Goal: Information Seeking & Learning: Learn about a topic

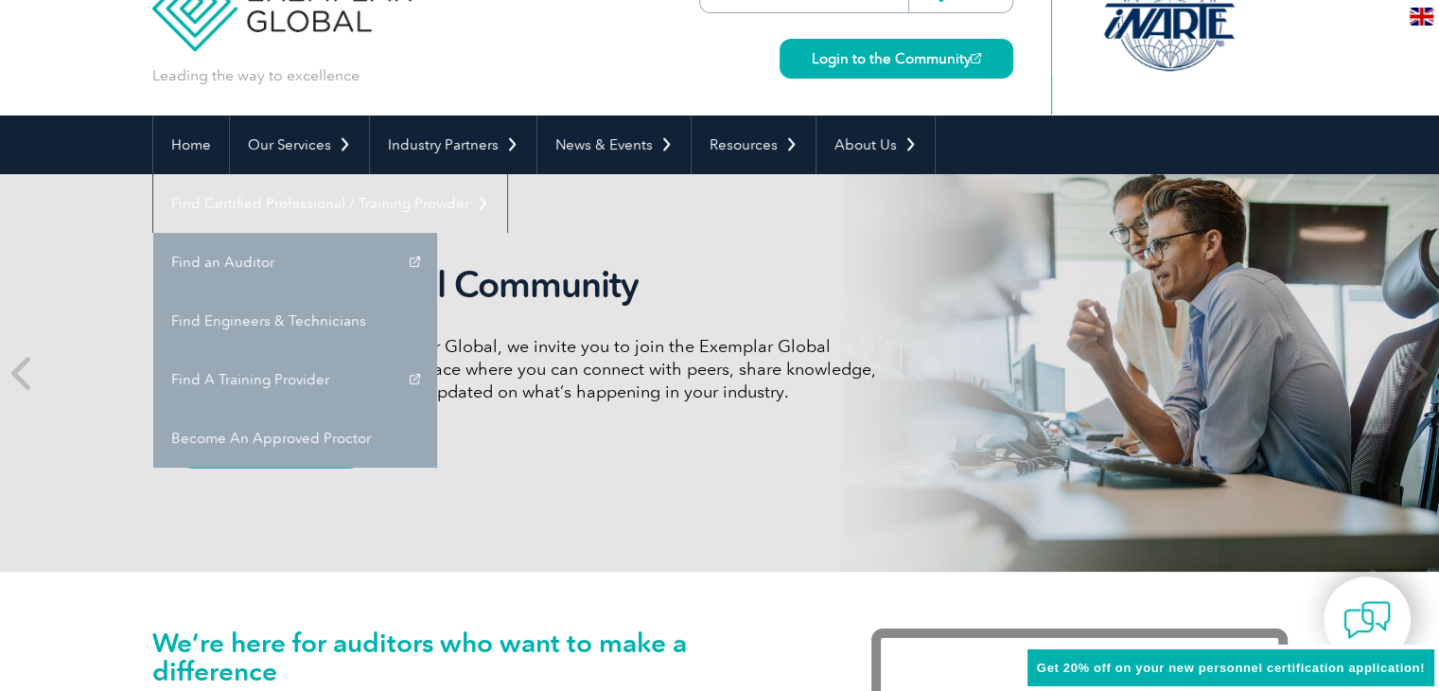
scroll to position [95, 0]
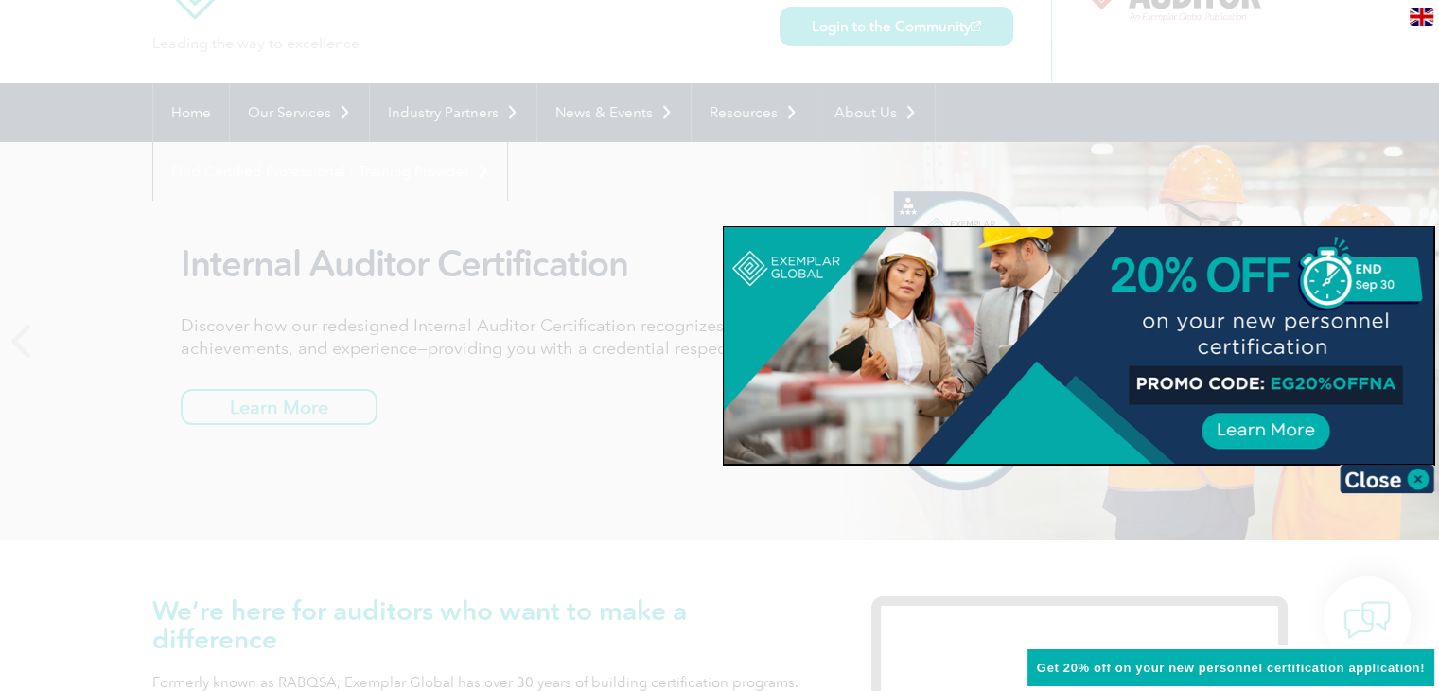
click at [707, 179] on div at bounding box center [719, 345] width 1439 height 691
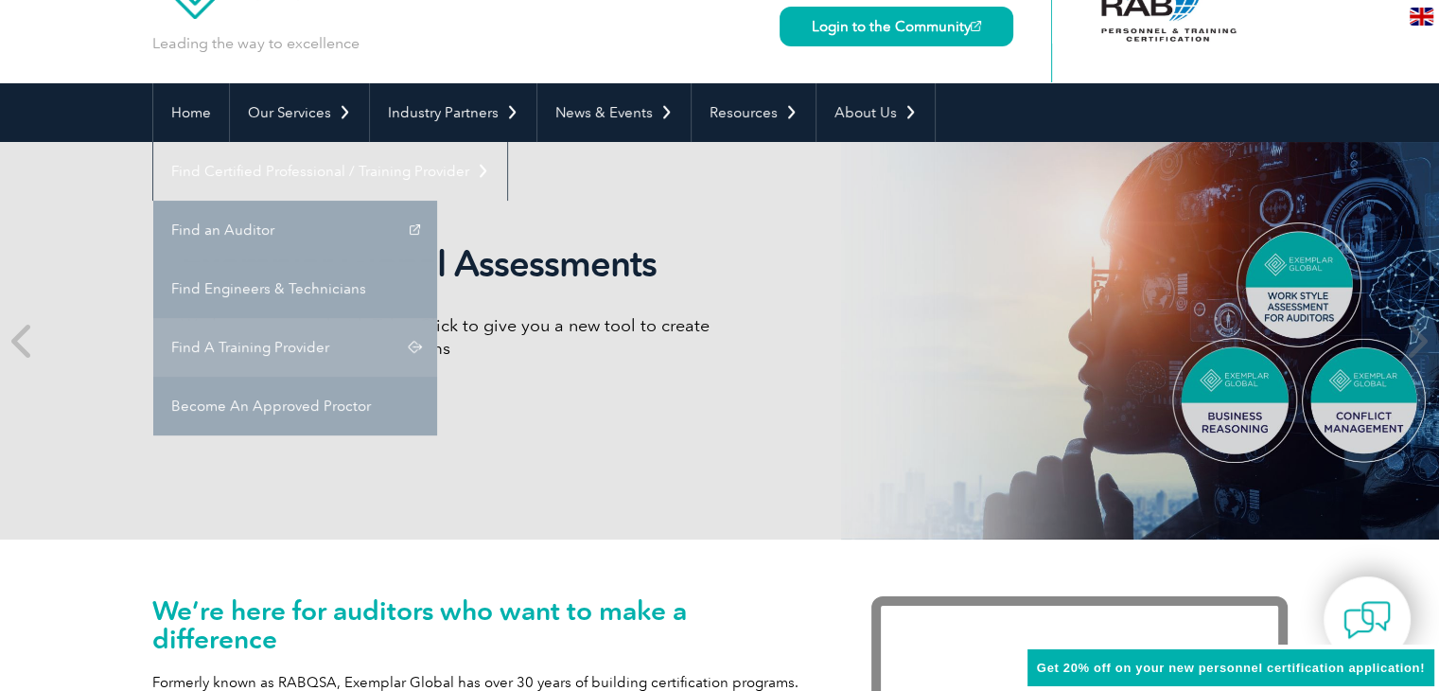
click at [437, 318] on link "Find A Training Provider" at bounding box center [295, 347] width 284 height 59
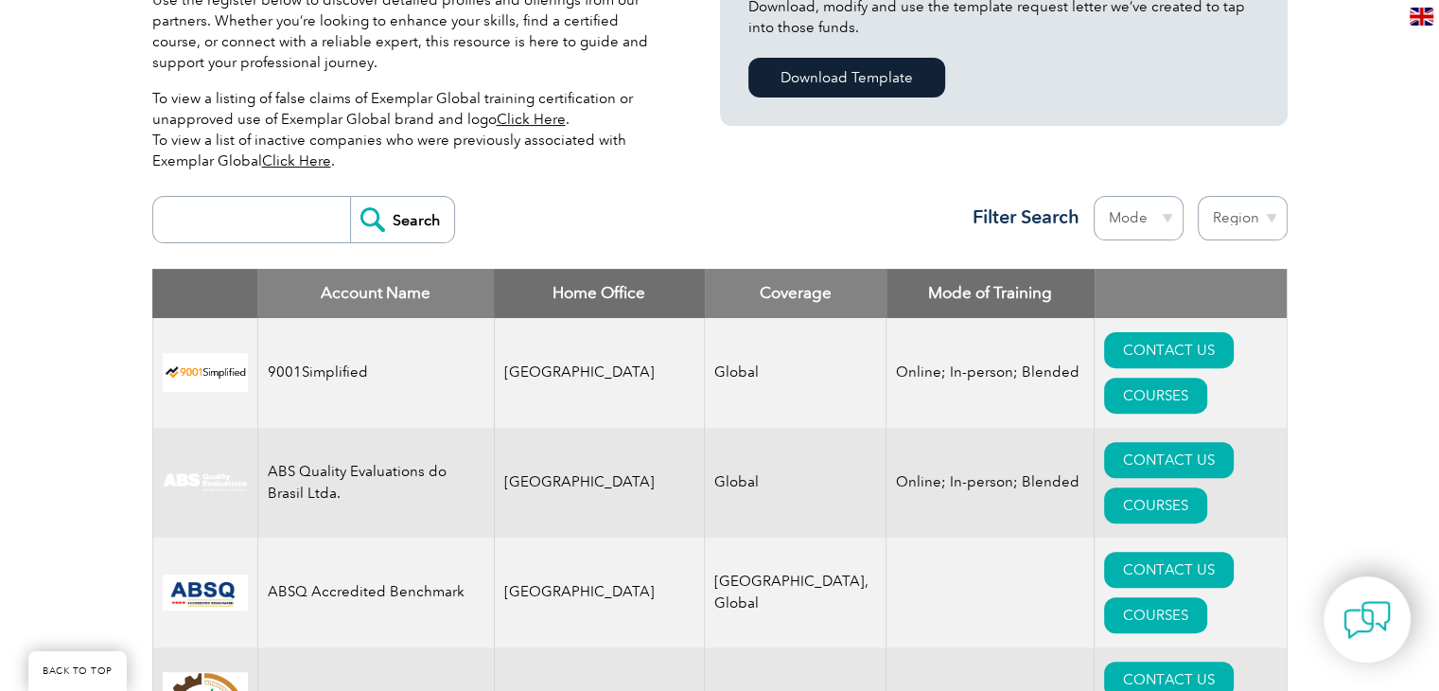
scroll to position [568, 0]
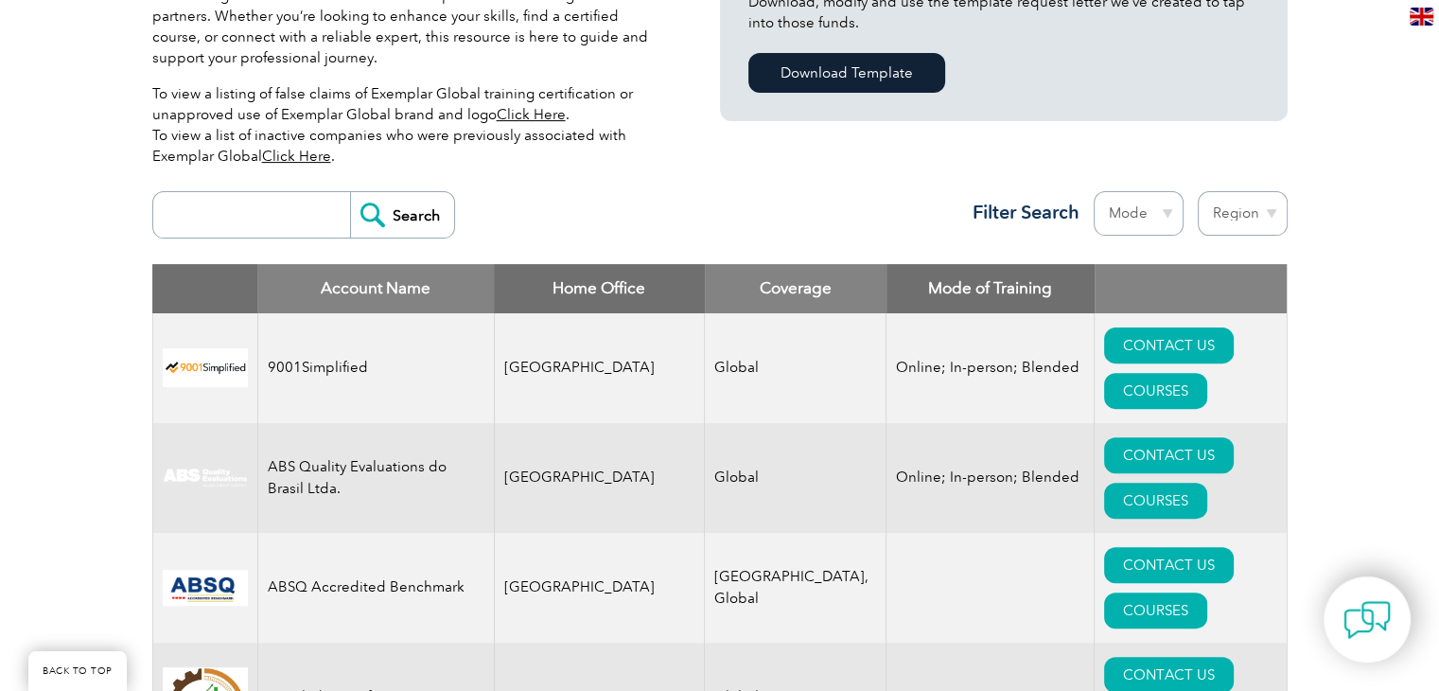
click at [283, 206] on input "search" at bounding box center [256, 214] width 187 height 45
type input "MEXICO"
click at [403, 217] on input "Search" at bounding box center [402, 214] width 104 height 45
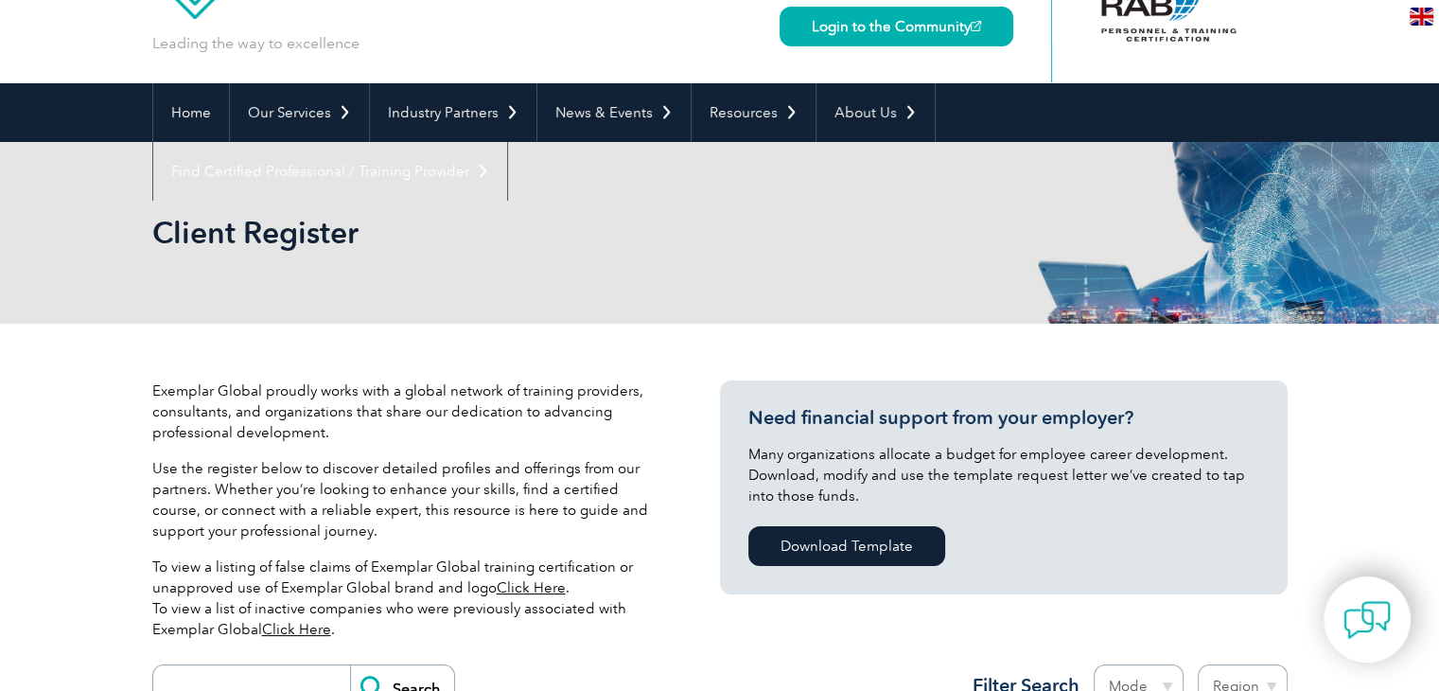
scroll to position [95, 0]
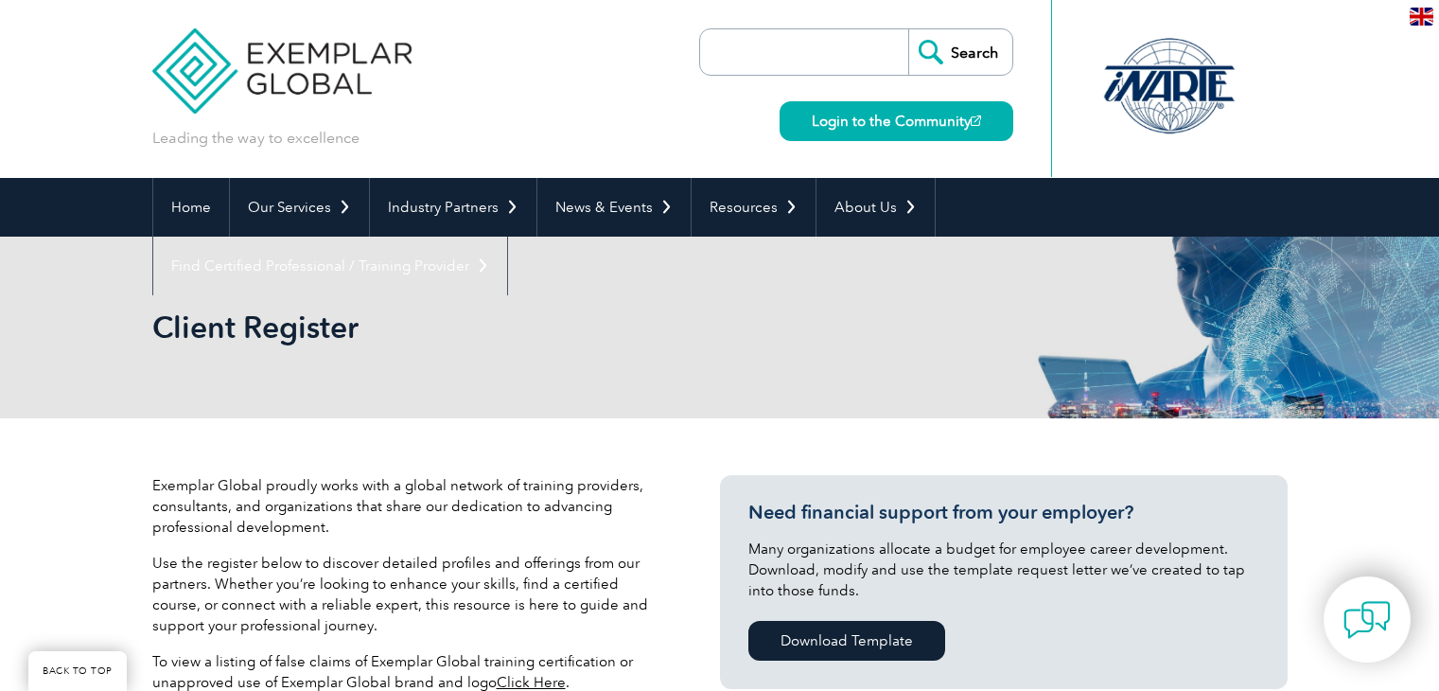
scroll to position [566, 0]
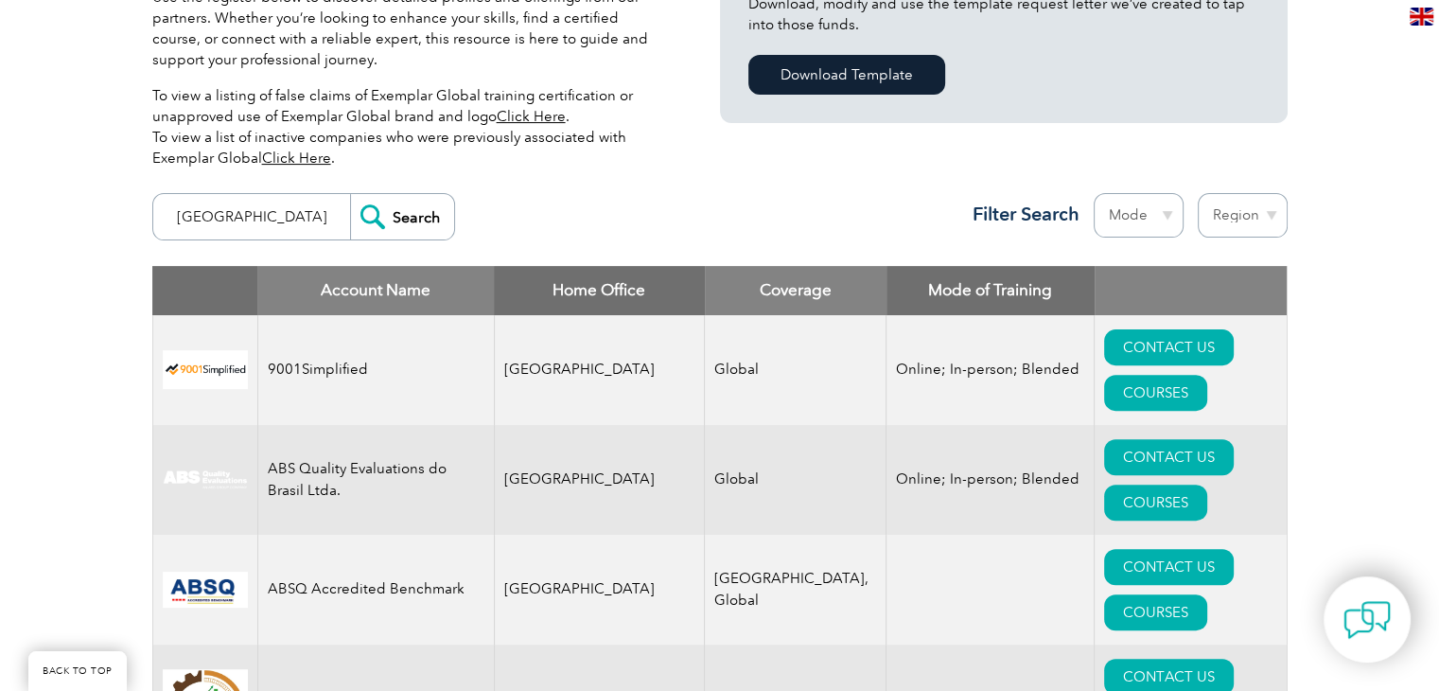
click at [238, 221] on input "MEXICO" at bounding box center [256, 216] width 187 height 45
click at [358, 220] on input "Search" at bounding box center [402, 216] width 104 height 45
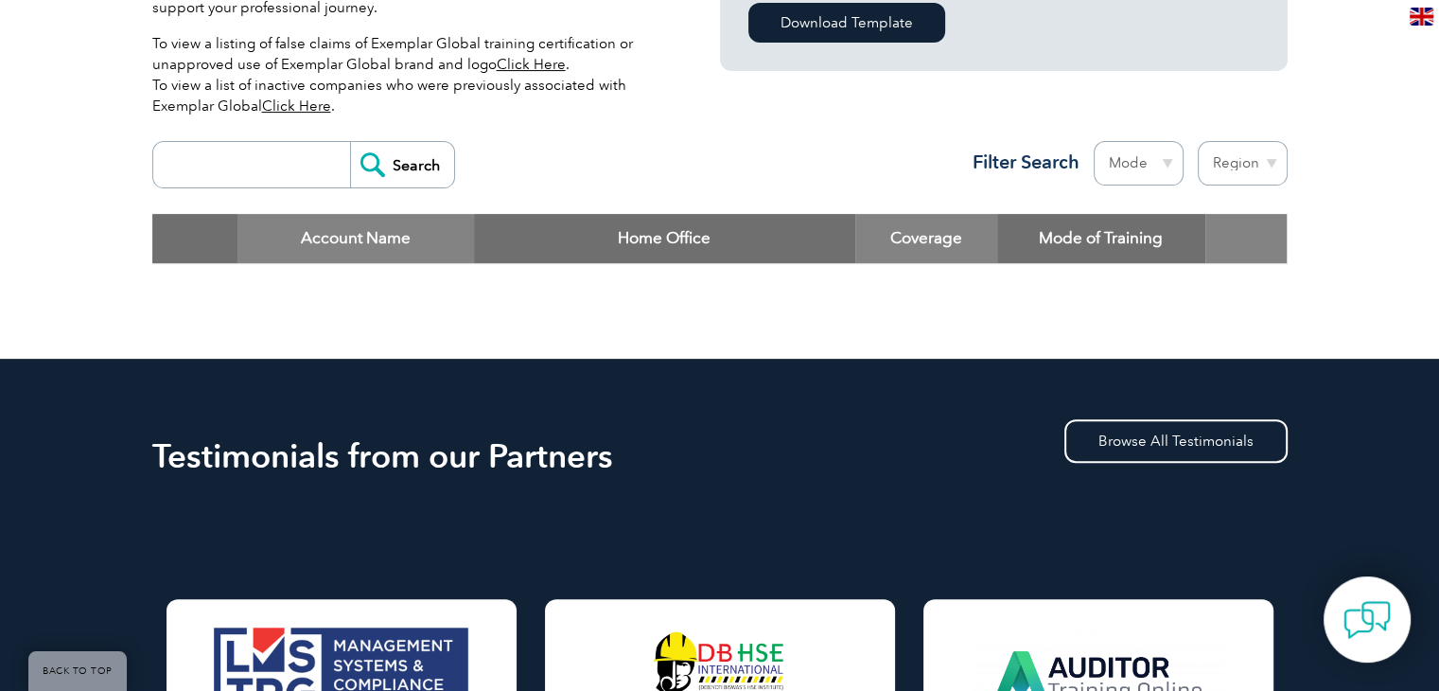
scroll to position [473, 0]
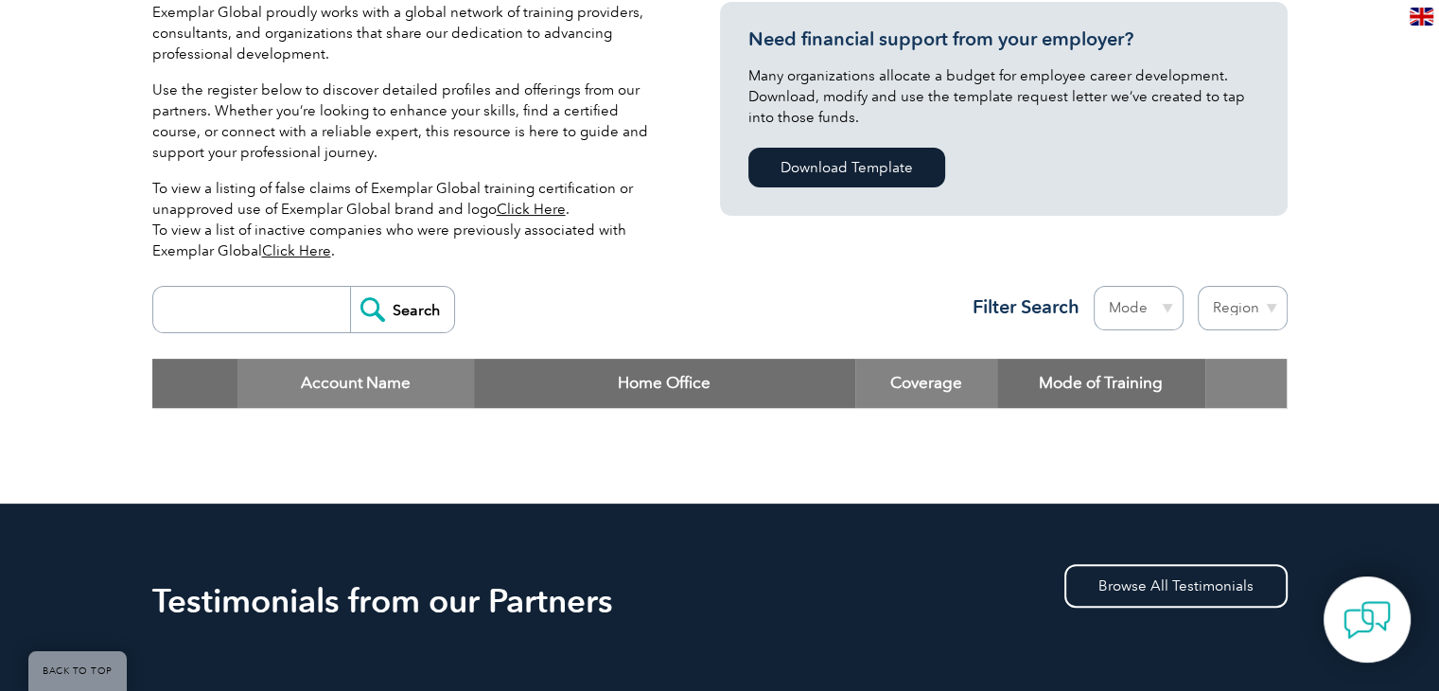
click at [273, 309] on input "search" at bounding box center [256, 309] width 187 height 45
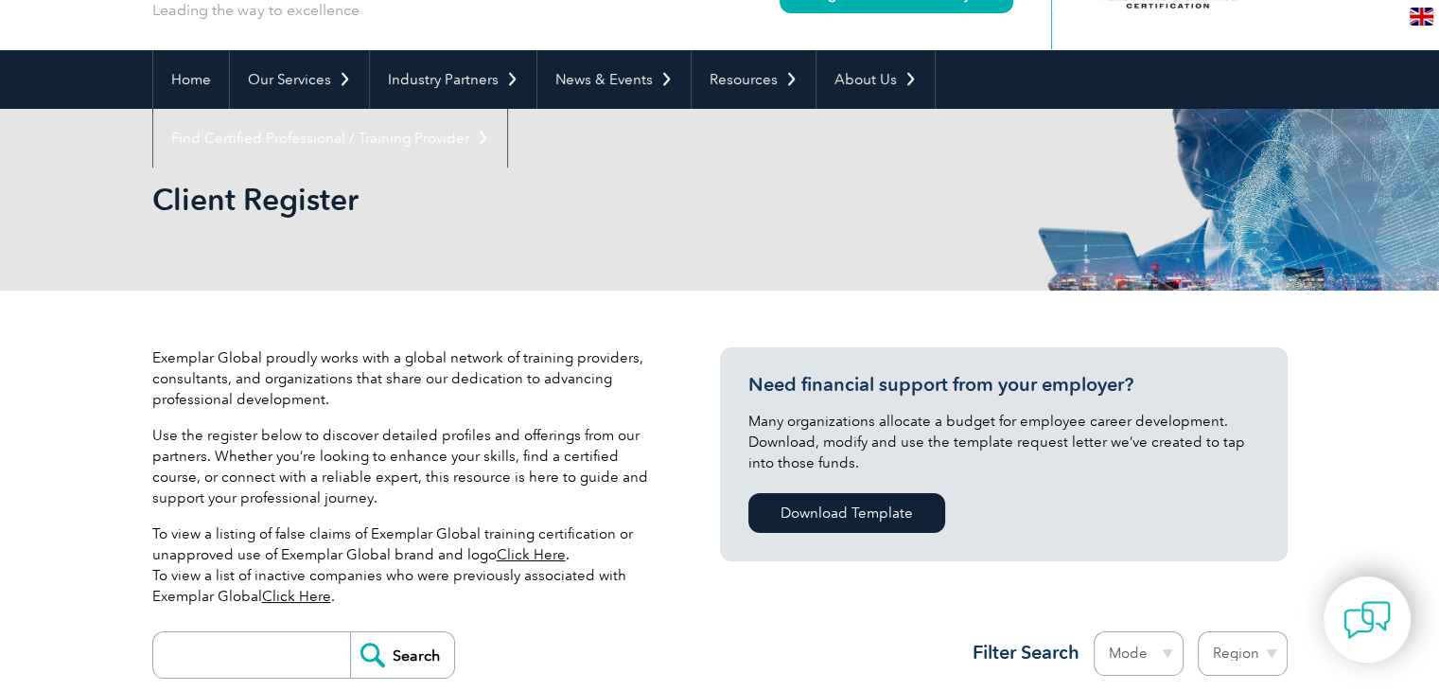
scroll to position [95, 0]
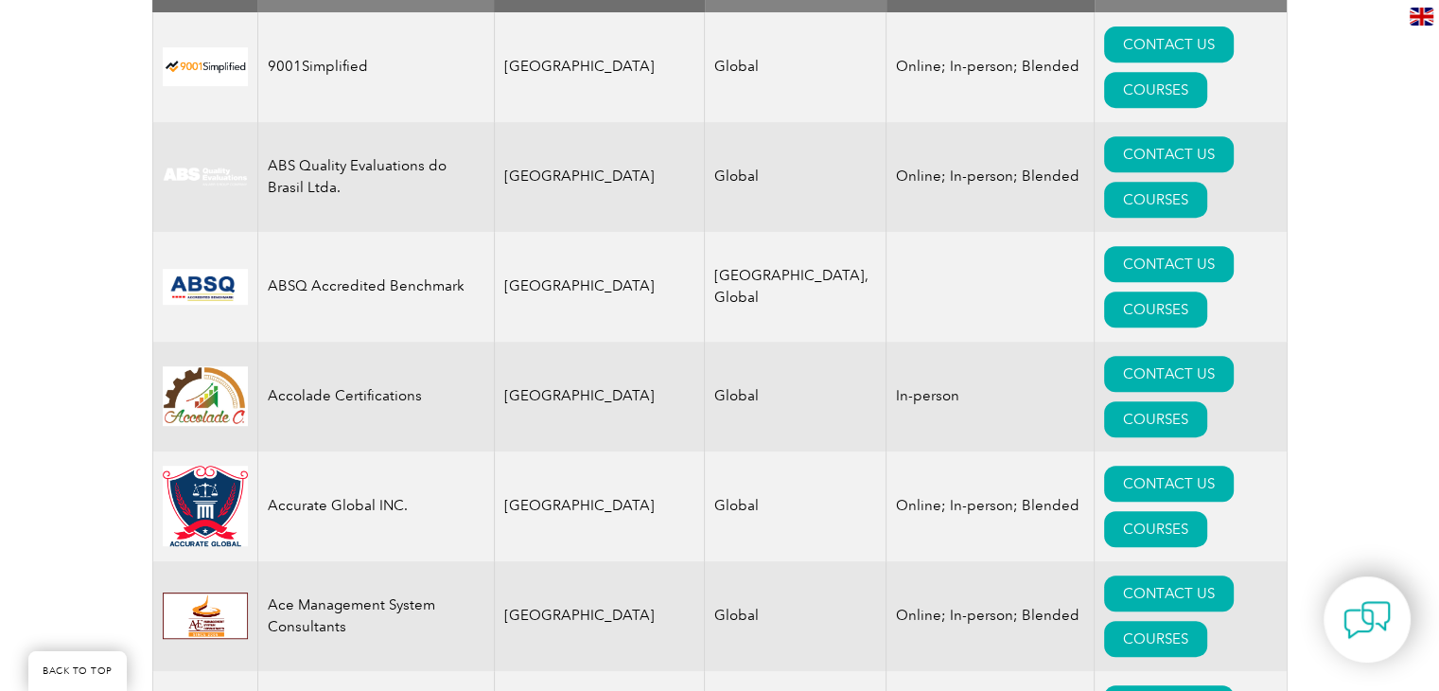
scroll to position [753, 0]
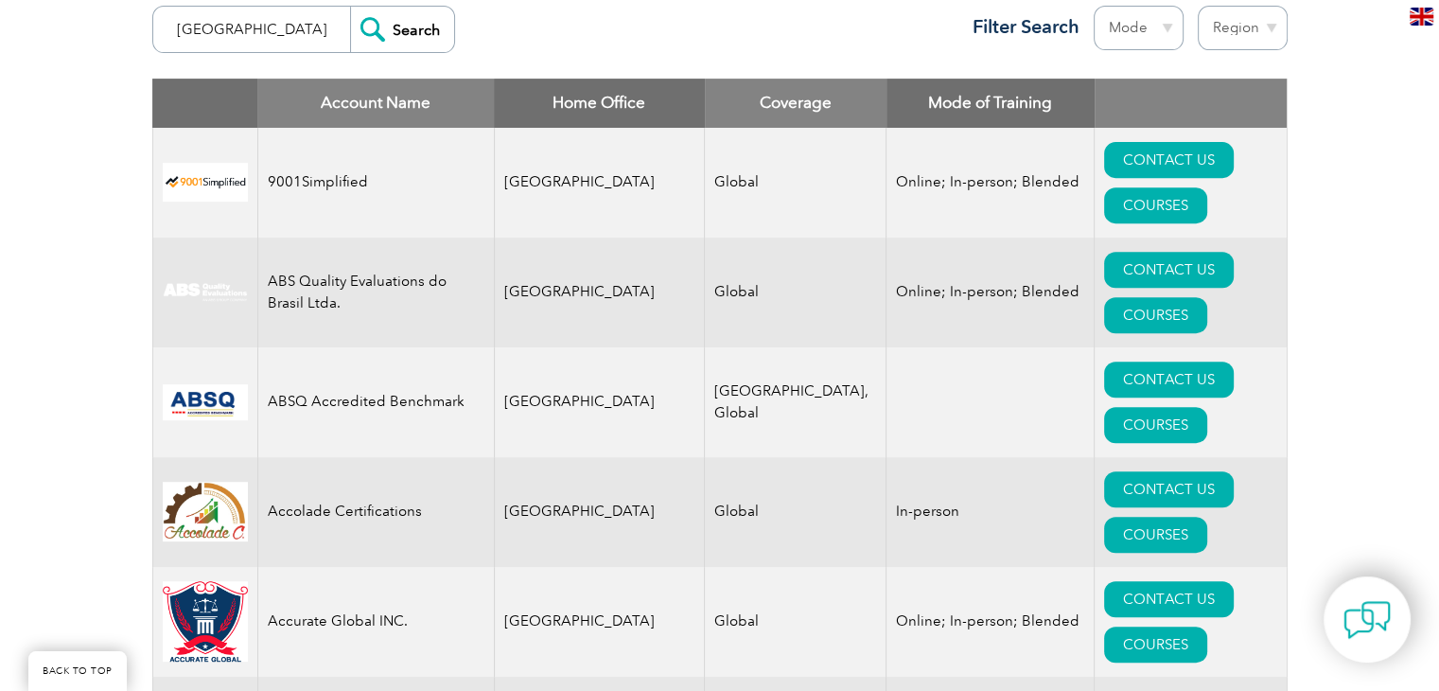
drag, startPoint x: 271, startPoint y: 35, endPoint x: 153, endPoint y: 29, distance: 117.5
click at [155, 29] on form "MEXICO Search" at bounding box center [303, 29] width 303 height 47
type input "O"
click at [257, 31] on input "Mexi" at bounding box center [256, 29] width 187 height 45
type input "[GEOGRAPHIC_DATA]"
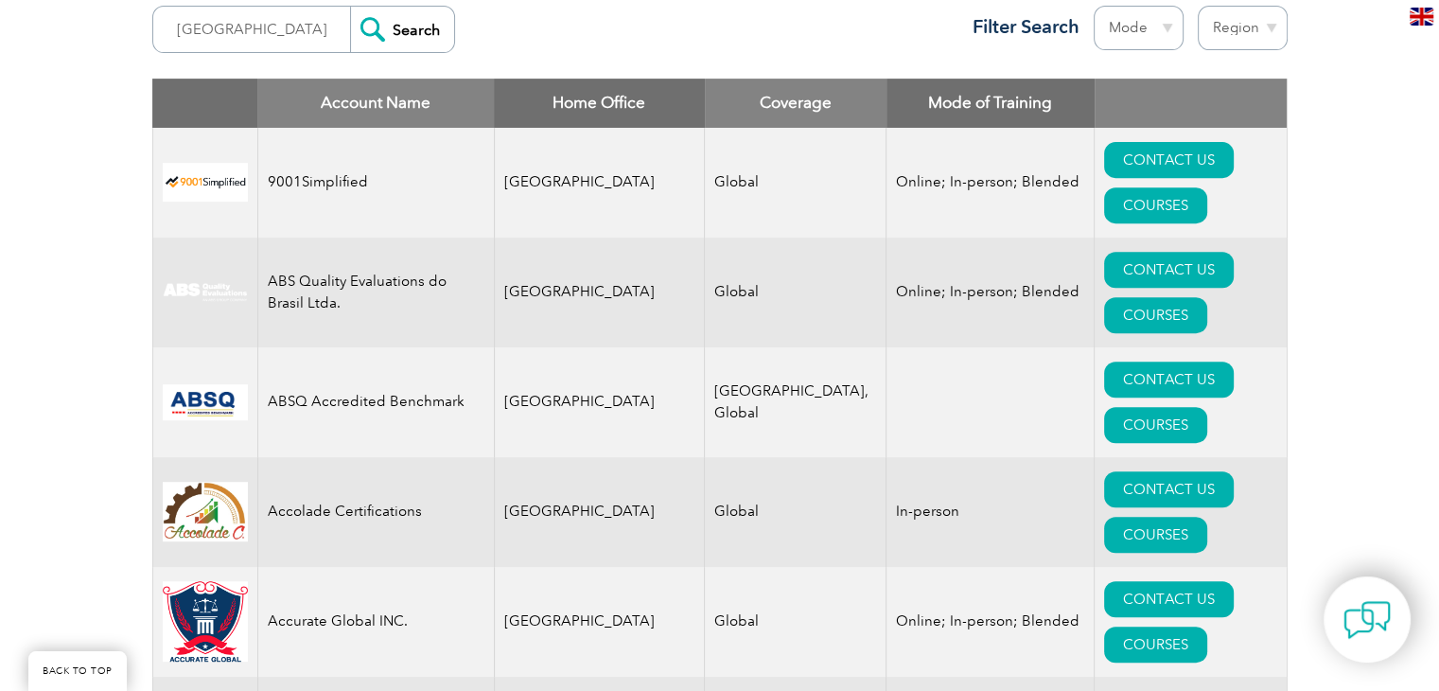
click at [354, 30] on input "Search" at bounding box center [402, 29] width 104 height 45
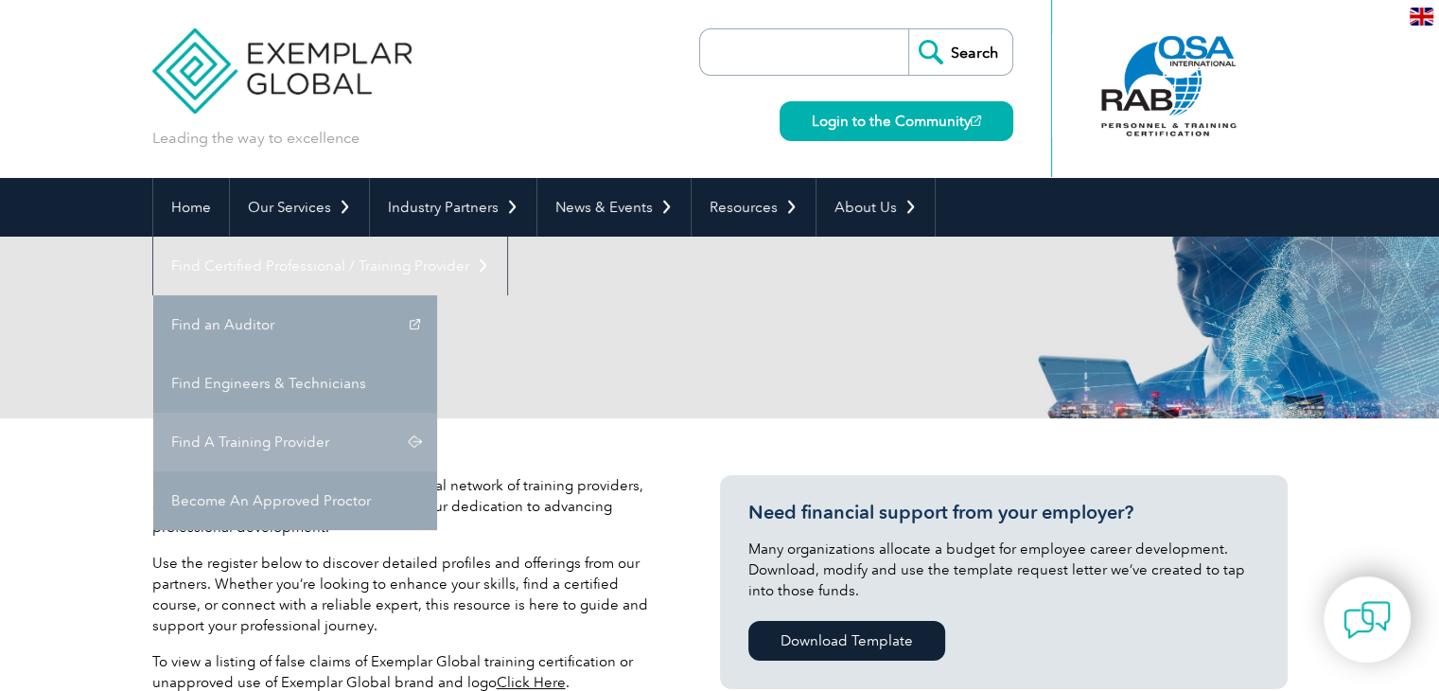
click at [437, 413] on link "Find A Training Provider" at bounding box center [295, 442] width 284 height 59
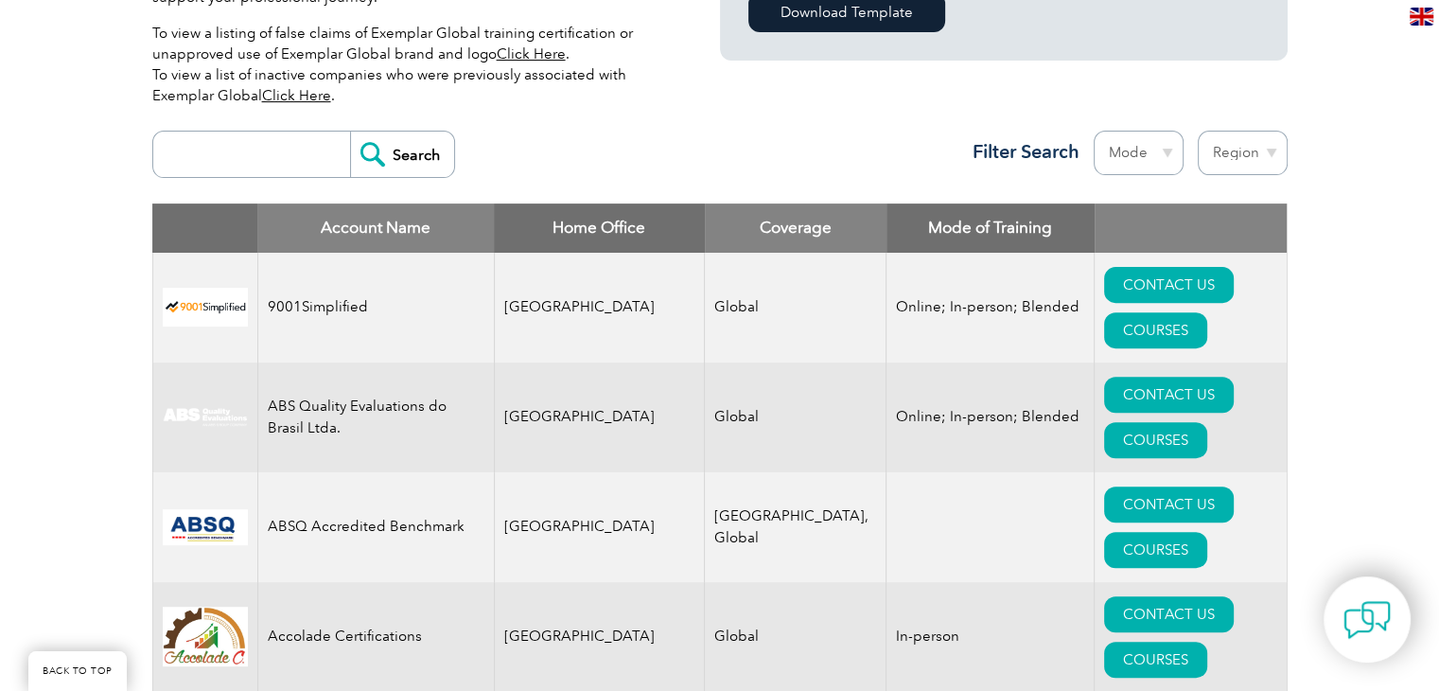
scroll to position [662, 0]
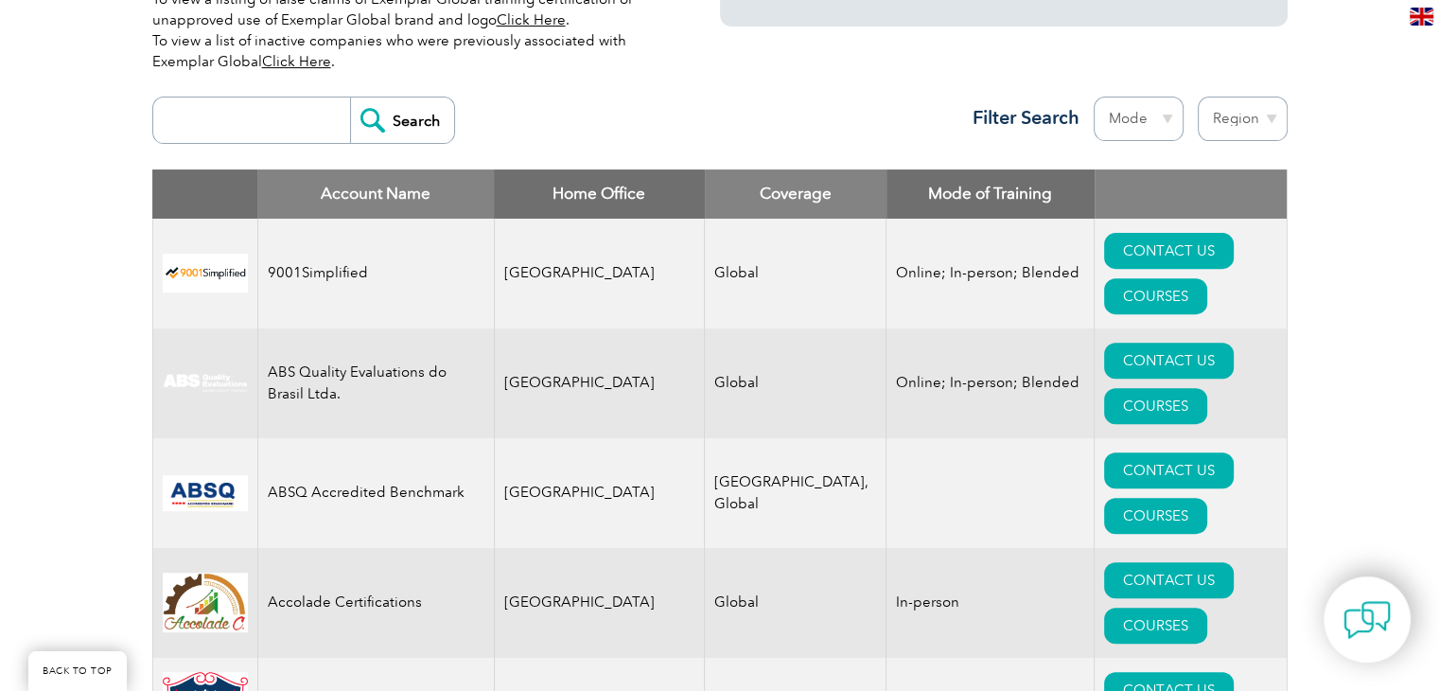
click at [260, 119] on input "search" at bounding box center [256, 119] width 187 height 45
click at [558, 198] on th "Home Office" at bounding box center [599, 193] width 211 height 49
click at [404, 185] on th "Account Name" at bounding box center [375, 193] width 237 height 49
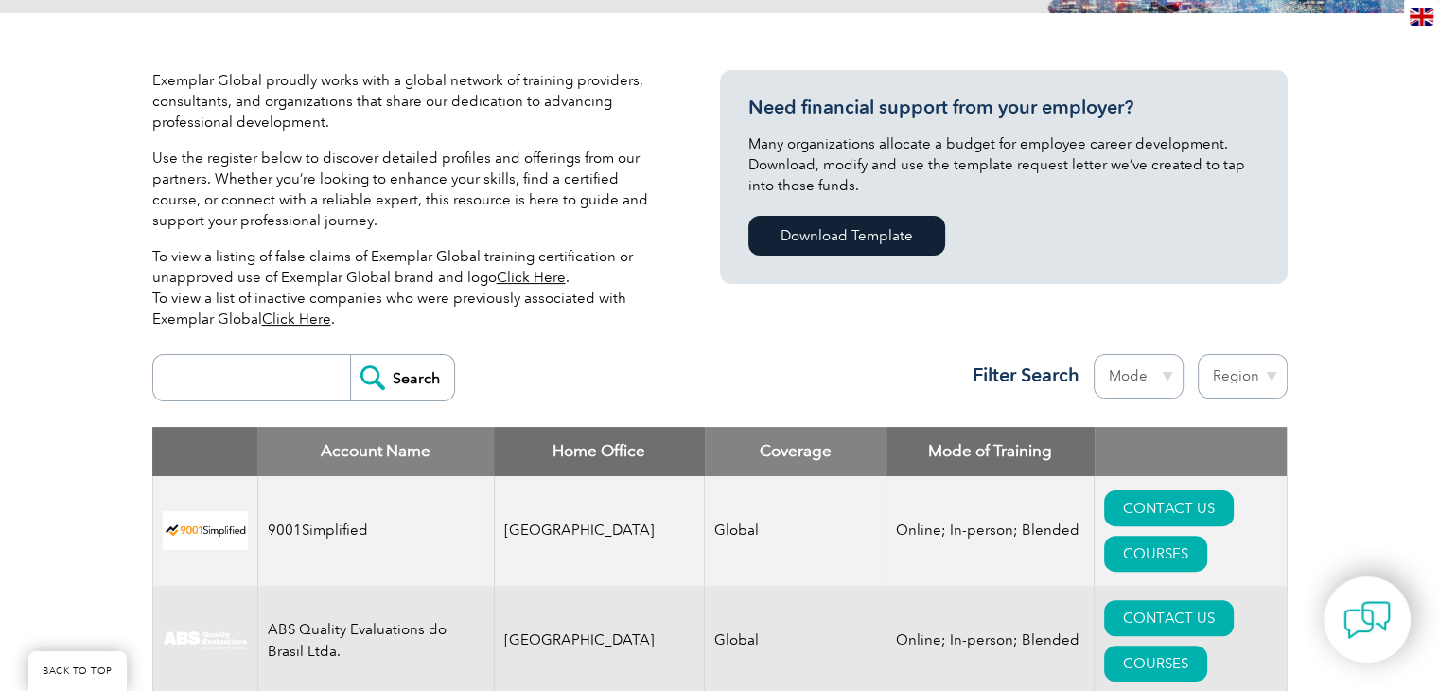
scroll to position [568, 0]
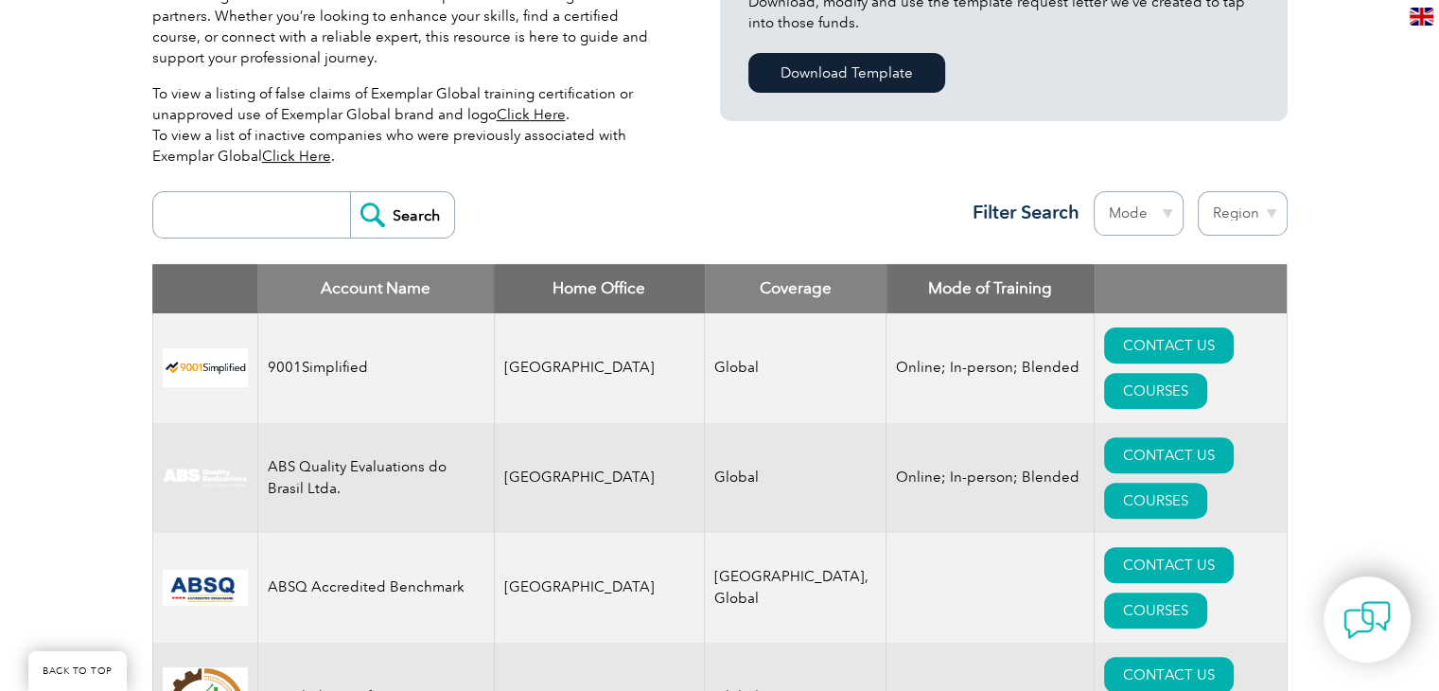
click at [1162, 220] on select "Mode Online In-person Blended" at bounding box center [1139, 213] width 90 height 44
click at [1287, 209] on select "Region Australia Bahrain Bangladesh Brazil Canada Colombia Dominican Republic E…" at bounding box center [1243, 213] width 90 height 44
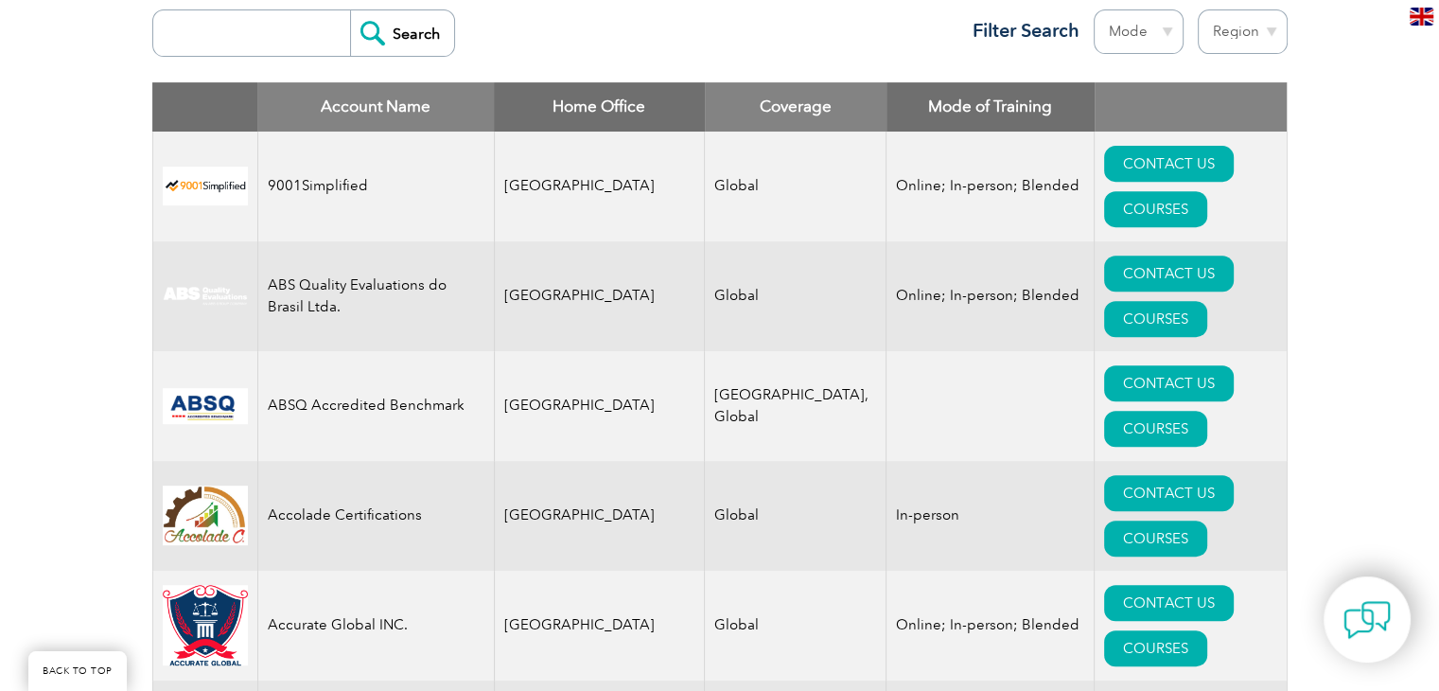
scroll to position [757, 0]
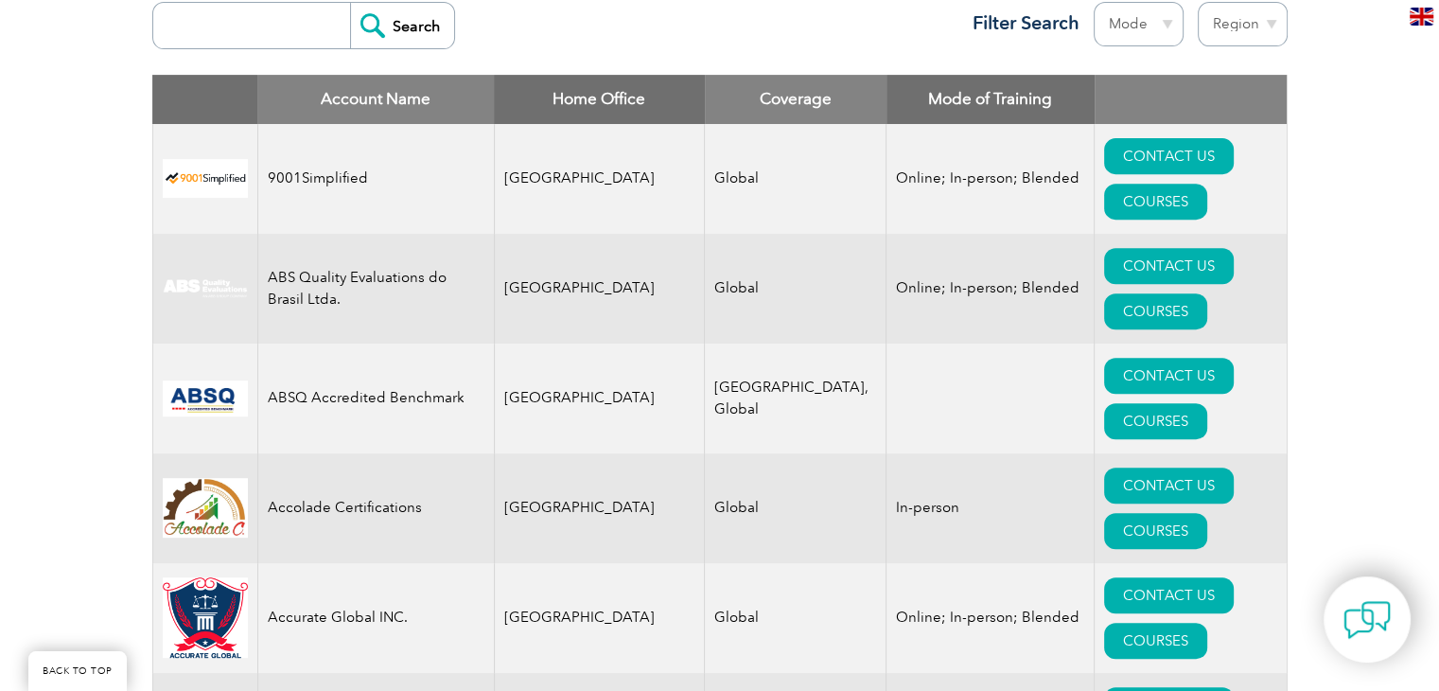
click at [1268, 27] on select "Region Australia Bahrain Bangladesh Brazil Canada Colombia Dominican Republic E…" at bounding box center [1243, 24] width 90 height 44
select select "[GEOGRAPHIC_DATA]"
click at [1198, 2] on select "Region Australia Bahrain Bangladesh Brazil Canada Colombia Dominican Republic E…" at bounding box center [1243, 24] width 90 height 44
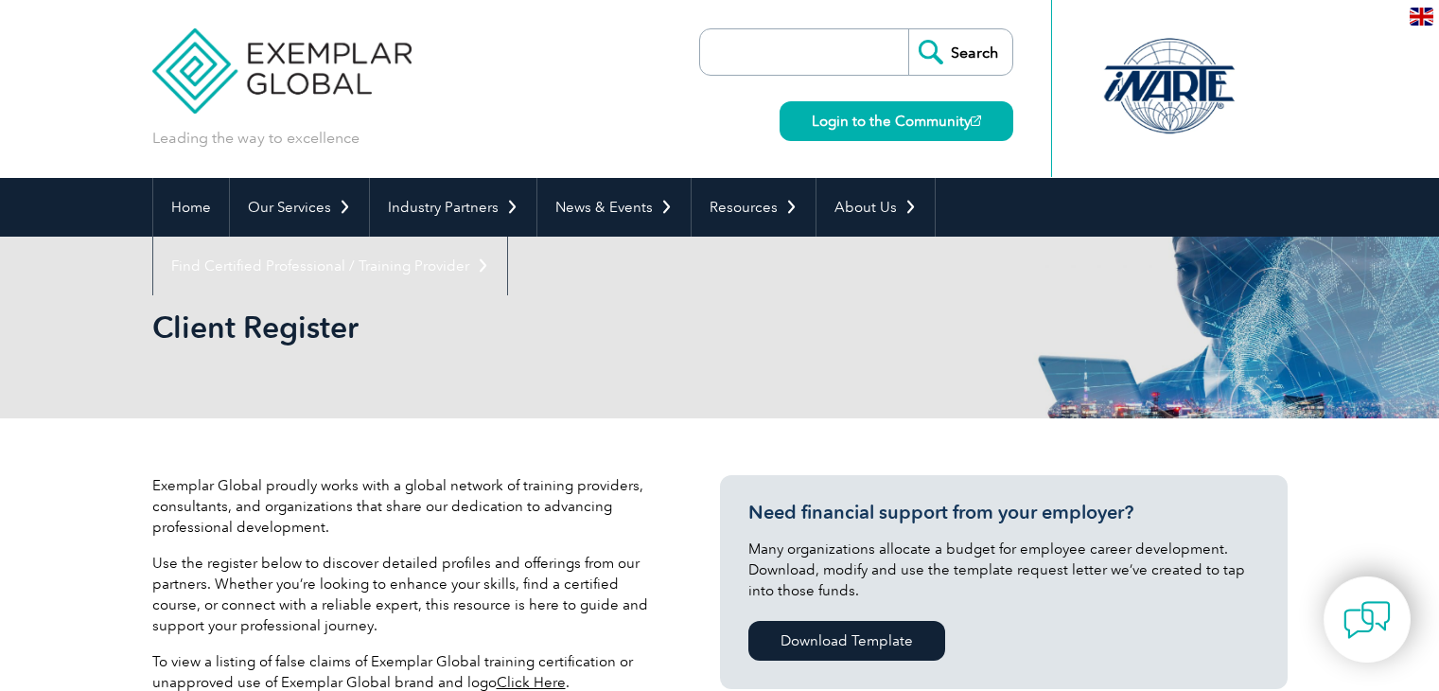
select select "[GEOGRAPHIC_DATA]"
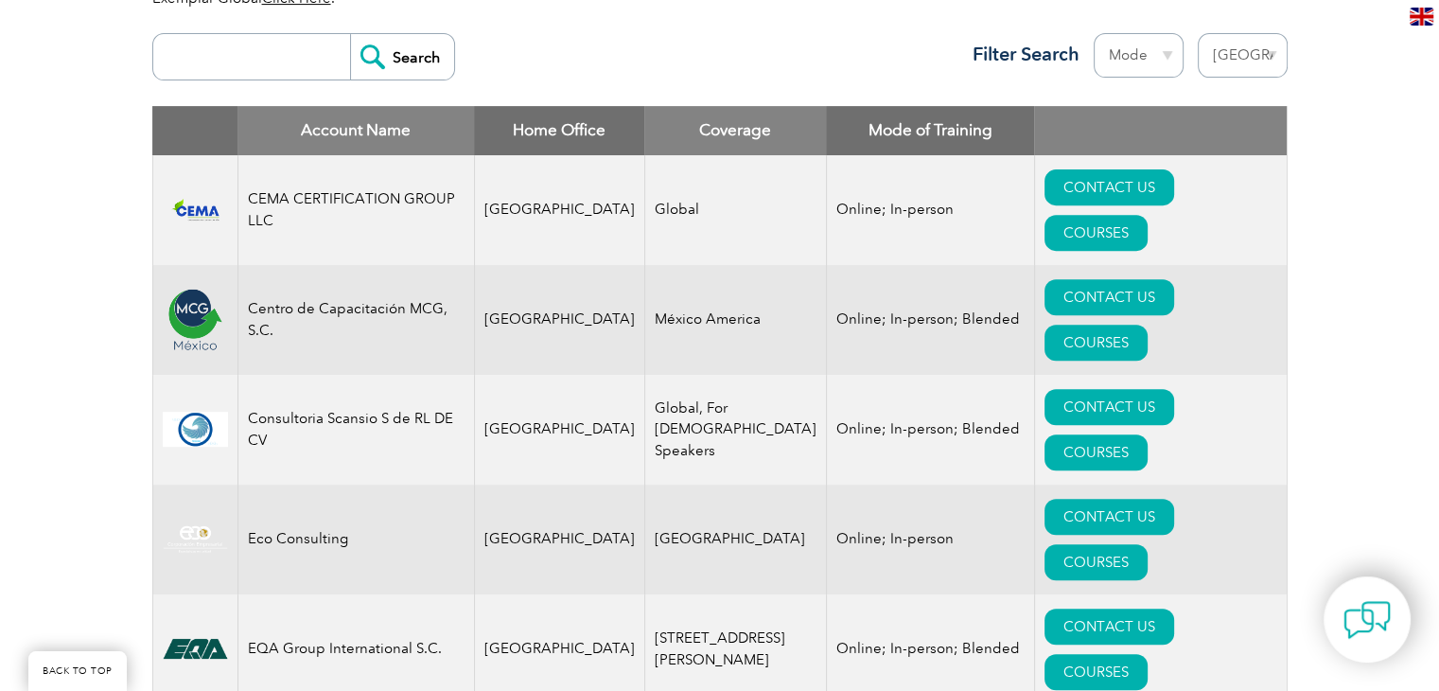
scroll to position [757, 0]
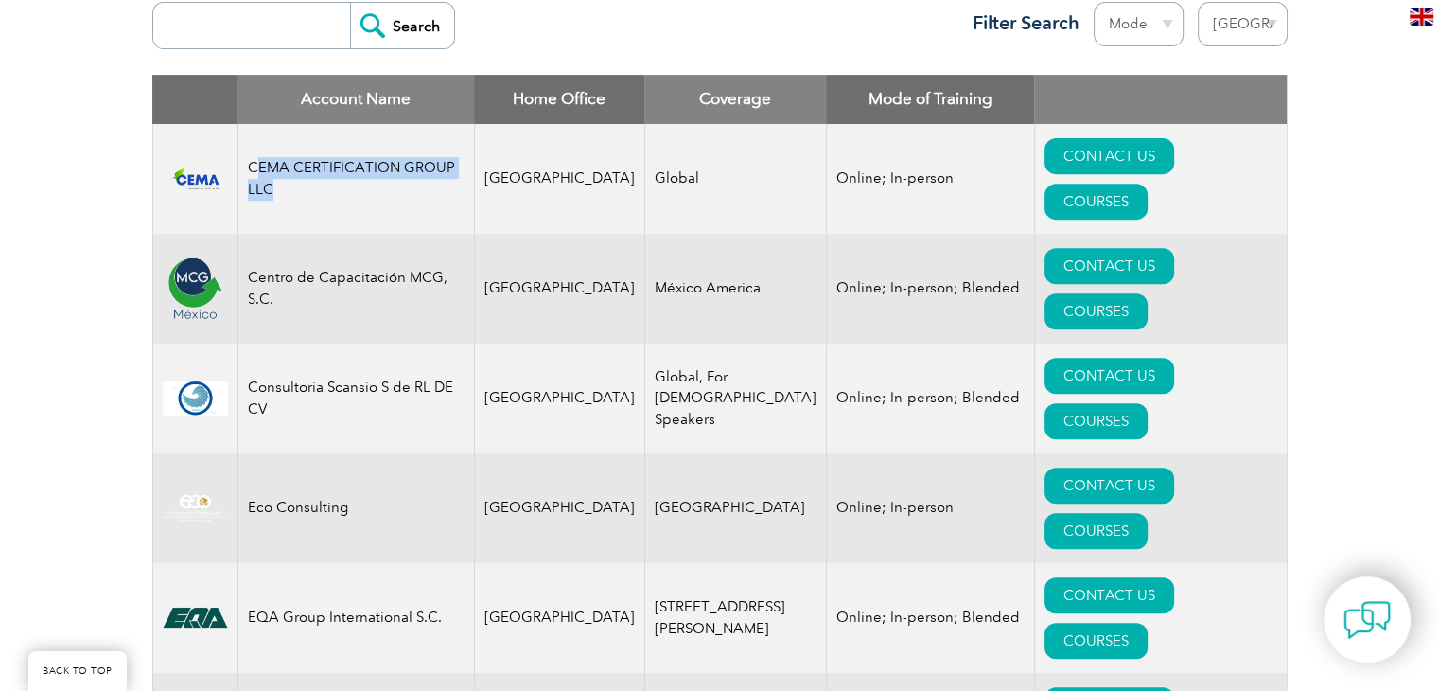
drag, startPoint x: 257, startPoint y: 141, endPoint x: 284, endPoint y: 158, distance: 31.5
click at [284, 158] on td "CEMA CERTIFICATION GROUP LLC" at bounding box center [356, 179] width 237 height 110
click at [256, 139] on td "CEMA CERTIFICATION GROUP LLC" at bounding box center [356, 179] width 237 height 110
drag, startPoint x: 254, startPoint y: 139, endPoint x: 287, endPoint y: 164, distance: 41.3
click at [287, 164] on td "CEMA CERTIFICATION GROUP LLC" at bounding box center [356, 179] width 237 height 110
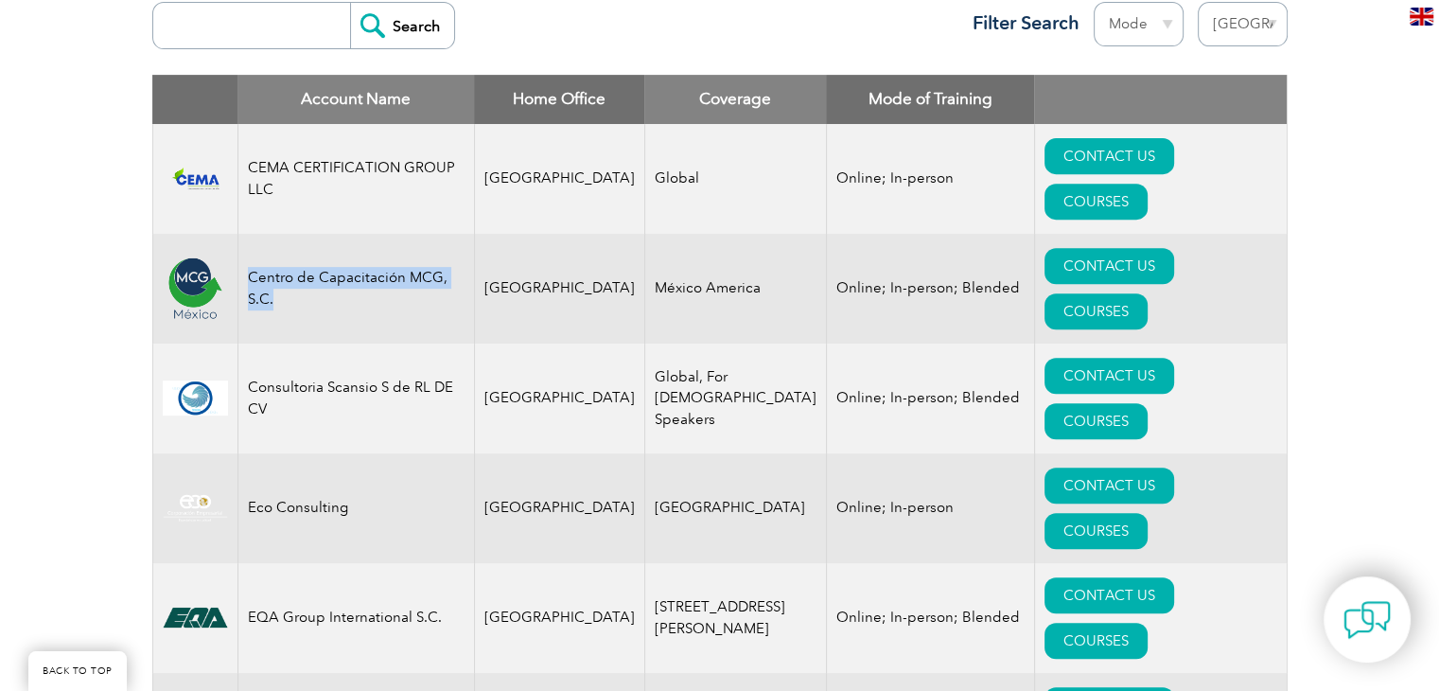
drag, startPoint x: 251, startPoint y: 222, endPoint x: 277, endPoint y: 242, distance: 33.1
click at [277, 242] on td "Centro de Capacitación MCG, S.C." at bounding box center [356, 289] width 237 height 110
click at [285, 237] on td "Centro de Capacitación MCG, S.C." at bounding box center [356, 289] width 237 height 110
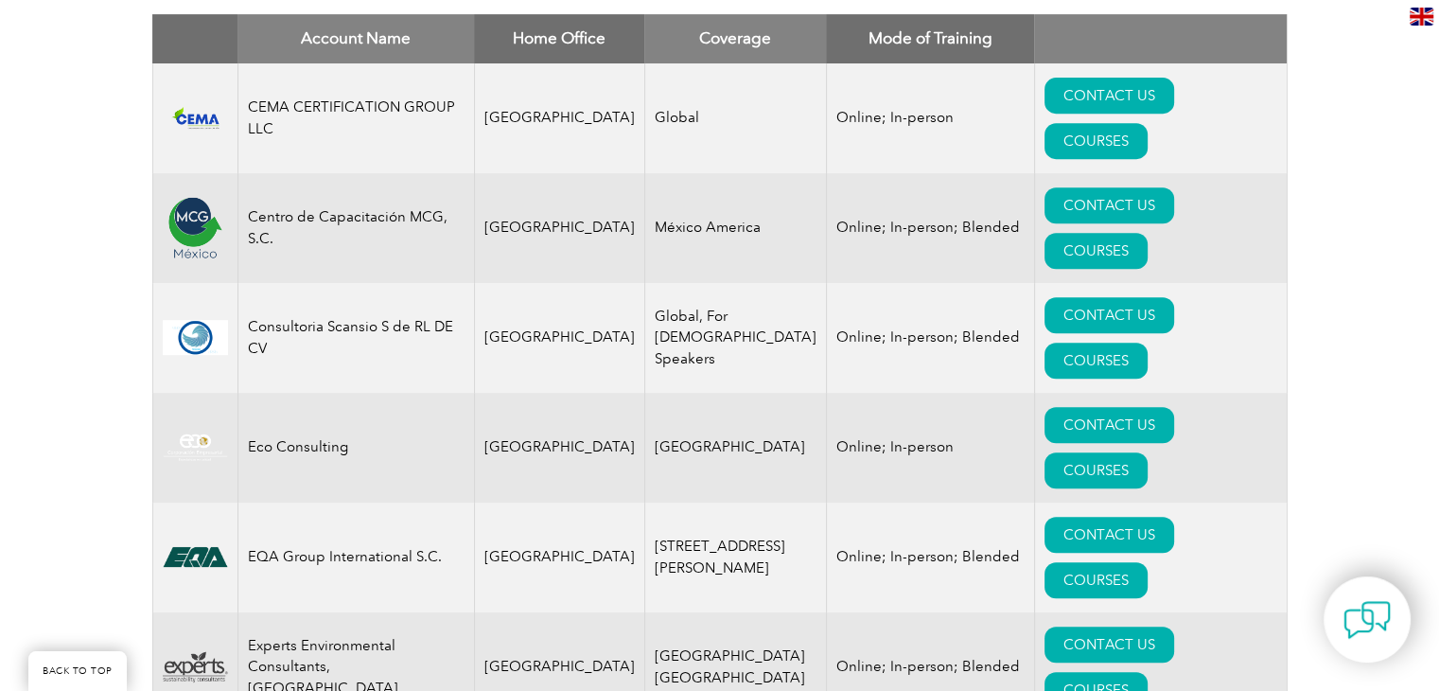
scroll to position [852, 0]
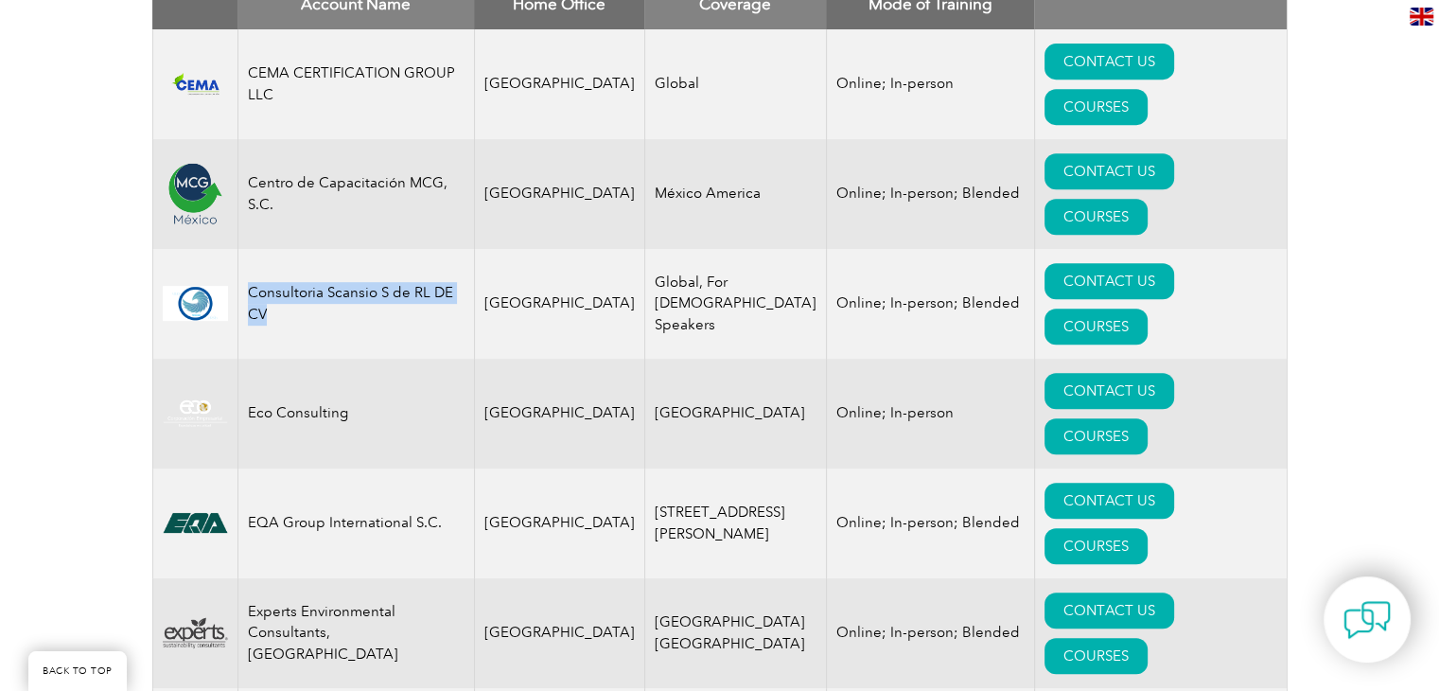
drag, startPoint x: 253, startPoint y: 204, endPoint x: 284, endPoint y: 229, distance: 39.8
click at [284, 249] on td "Consultoria Scansio S de RL DE CV" at bounding box center [356, 304] width 237 height 110
drag, startPoint x: 253, startPoint y: 275, endPoint x: 378, endPoint y: 279, distance: 125.0
click at [378, 359] on td "Eco Consulting" at bounding box center [356, 414] width 237 height 110
drag, startPoint x: 250, startPoint y: 385, endPoint x: 390, endPoint y: 392, distance: 140.2
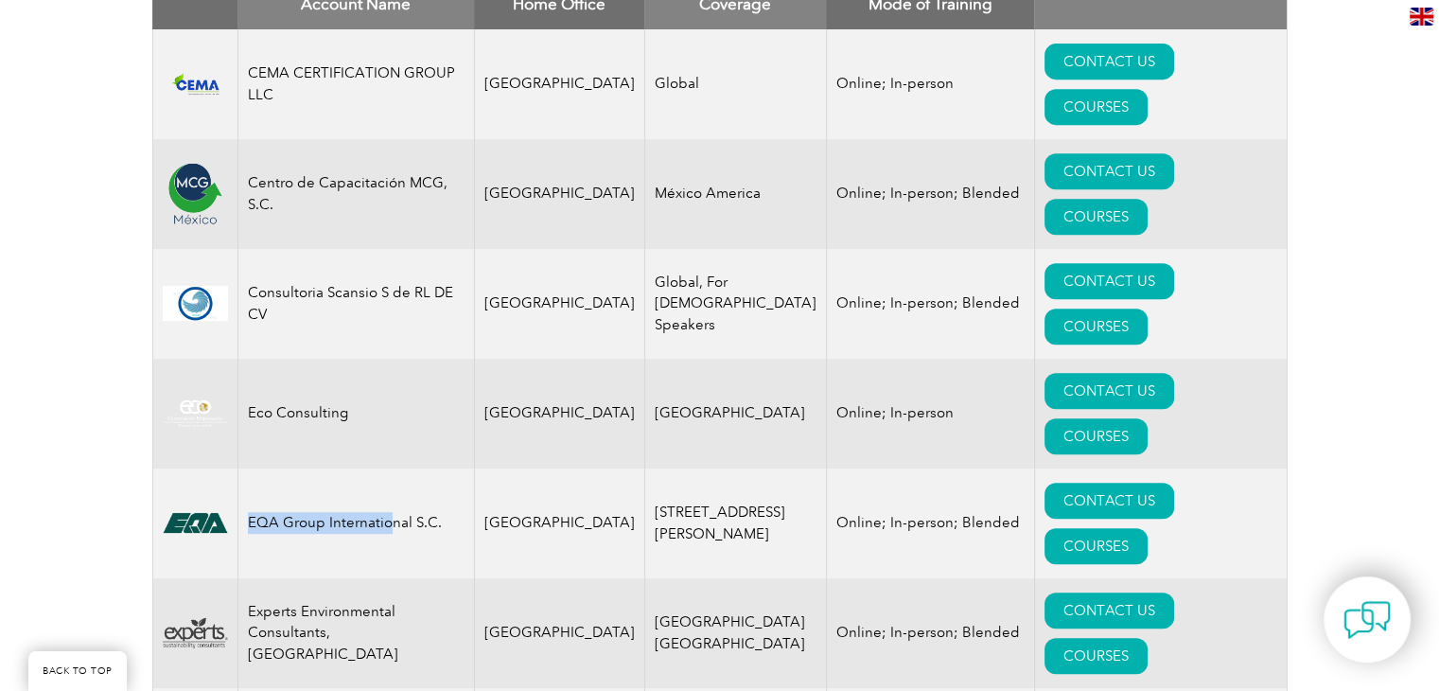
click at [390, 468] on td "EQA Group International S.C." at bounding box center [356, 523] width 237 height 110
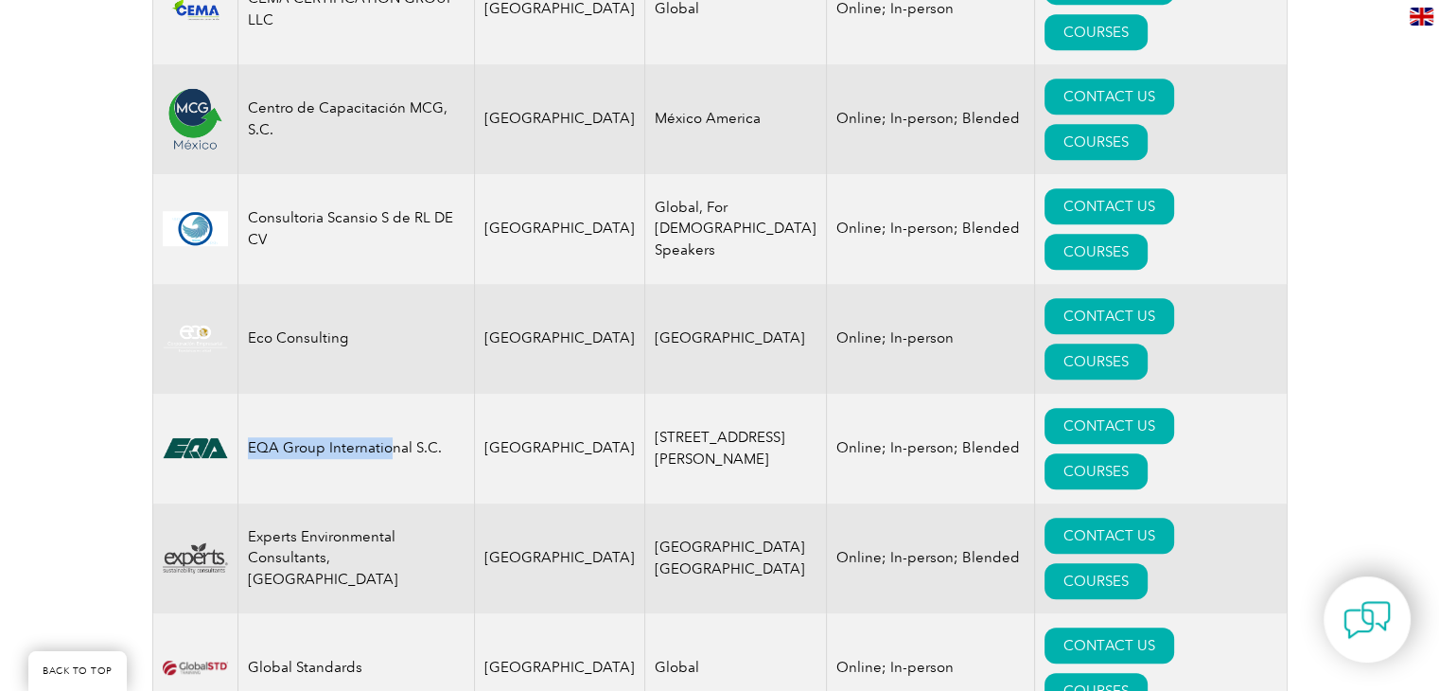
scroll to position [1041, 0]
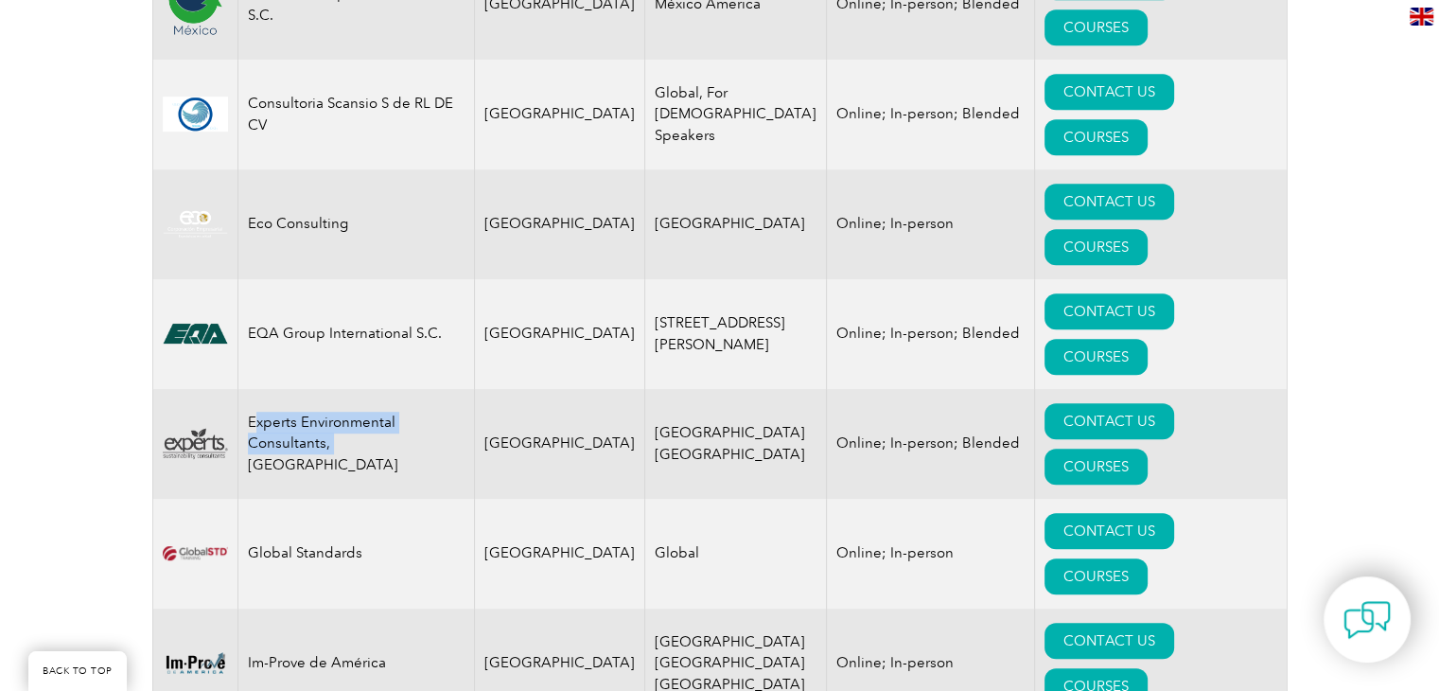
drag, startPoint x: 257, startPoint y: 292, endPoint x: 334, endPoint y: 303, distance: 77.4
click at [334, 389] on td "Experts Environmental Consultants, [GEOGRAPHIC_DATA]" at bounding box center [356, 444] width 237 height 110
click at [253, 499] on td "Global Standards" at bounding box center [356, 554] width 237 height 110
drag, startPoint x: 252, startPoint y: 365, endPoint x: 388, endPoint y: 368, distance: 136.3
click at [388, 499] on td "Global Standards" at bounding box center [356, 554] width 237 height 110
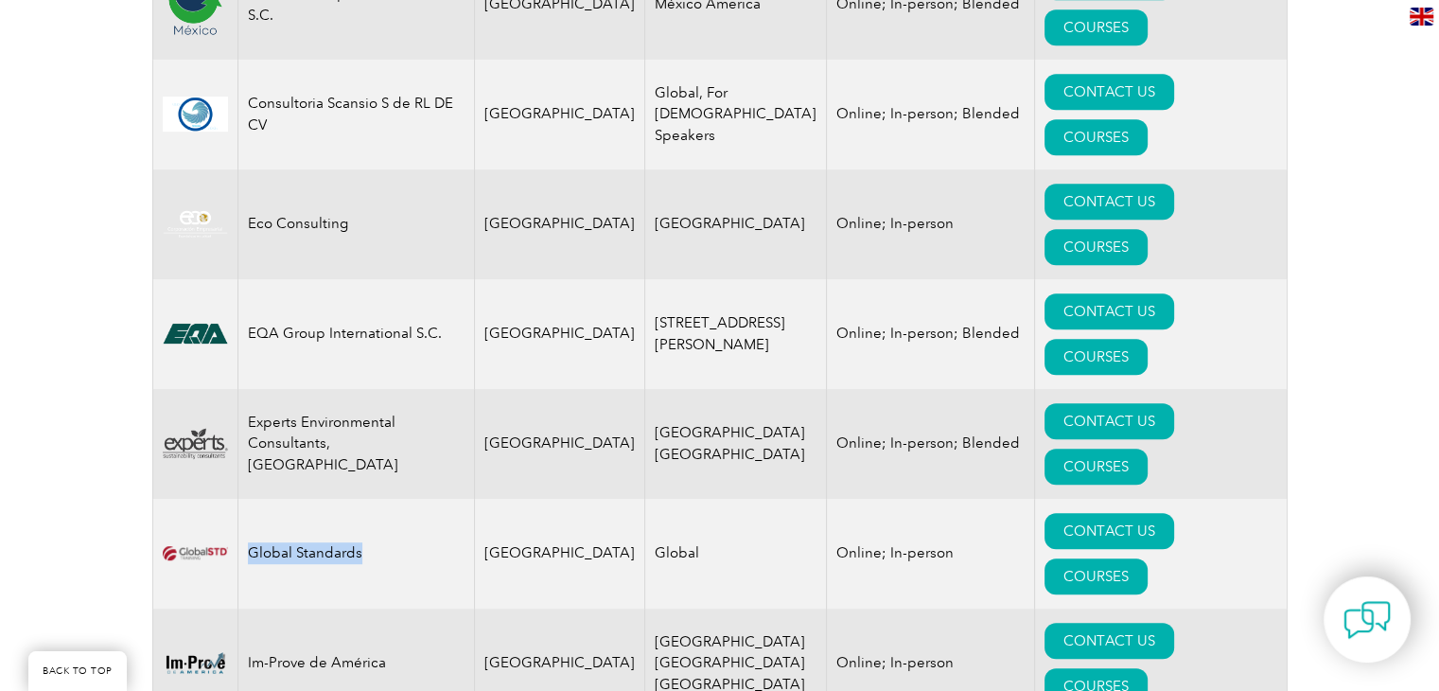
click at [365, 499] on td "Global Standards" at bounding box center [356, 554] width 237 height 110
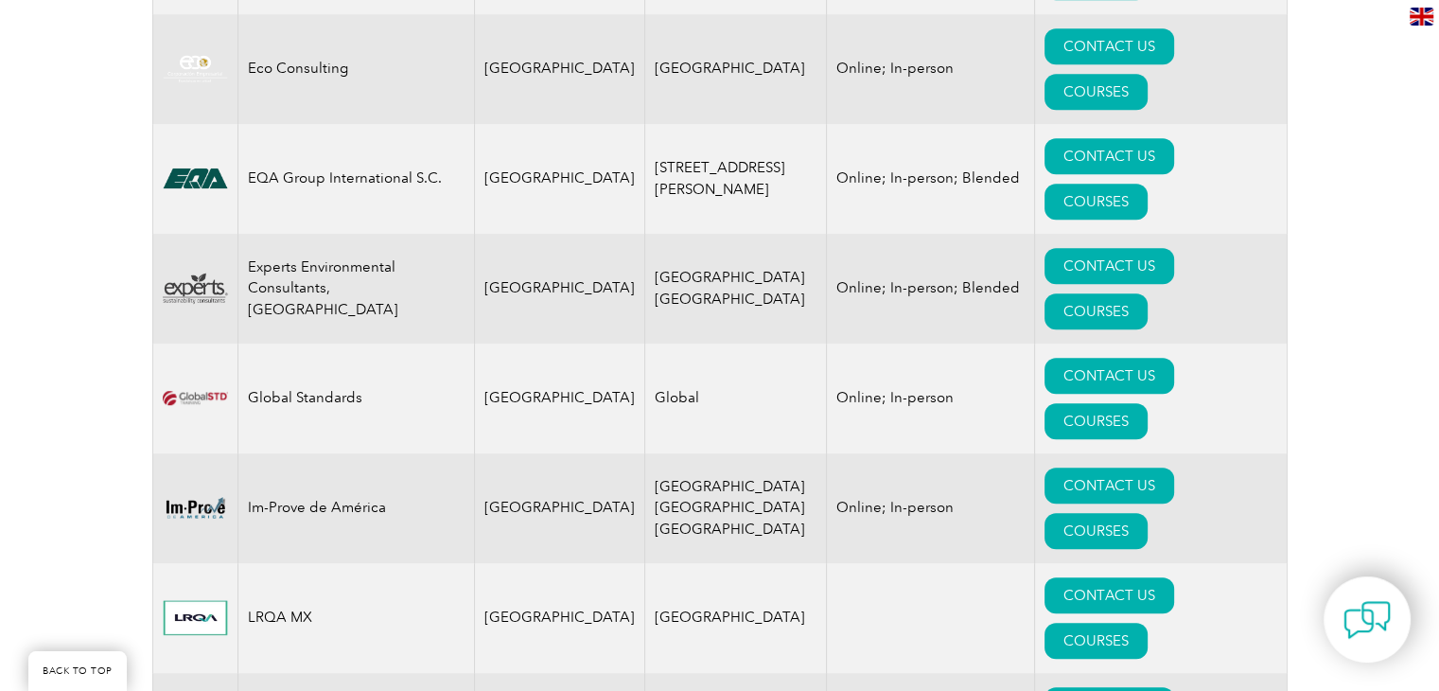
scroll to position [1230, 0]
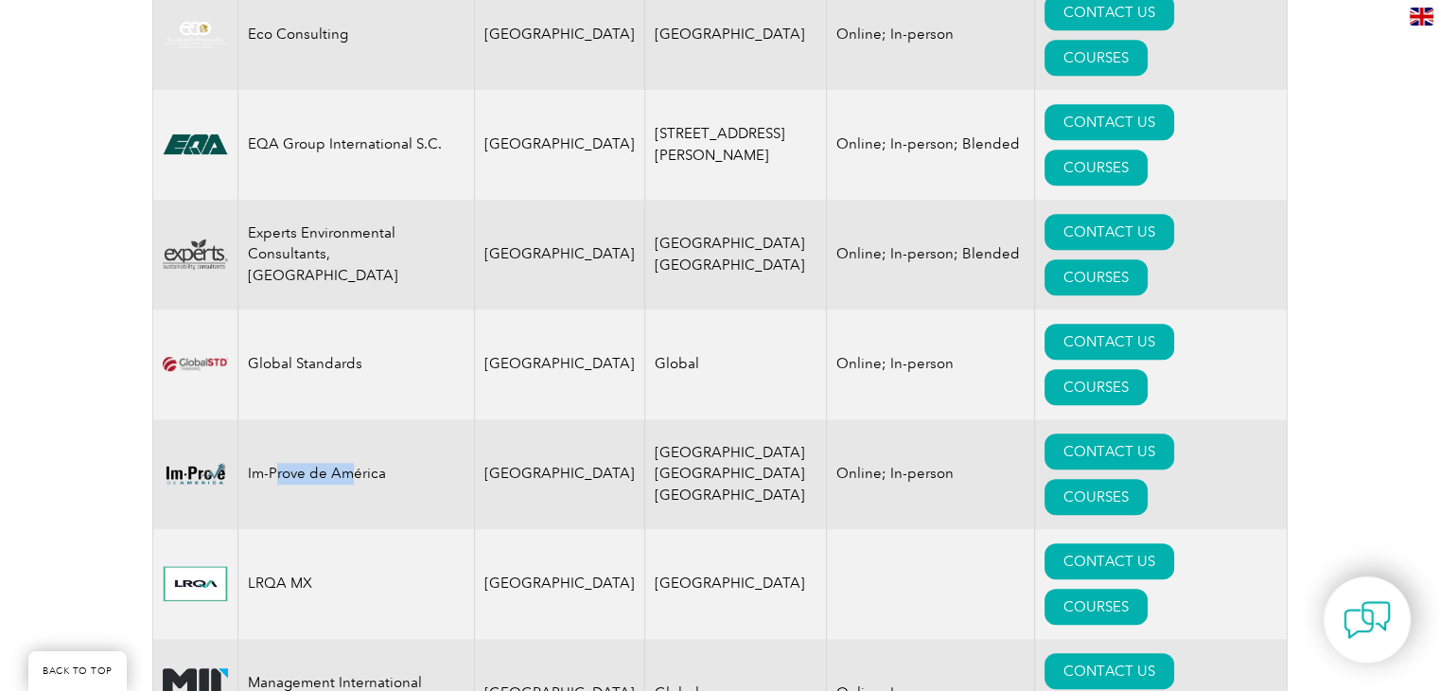
drag, startPoint x: 329, startPoint y: 234, endPoint x: 348, endPoint y: 235, distance: 19.0
click at [348, 419] on td "Im-Prove de América" at bounding box center [356, 474] width 237 height 110
drag, startPoint x: 256, startPoint y: 306, endPoint x: 296, endPoint y: 308, distance: 40.7
click at [296, 529] on td "LRQA MX" at bounding box center [356, 584] width 237 height 110
drag, startPoint x: 263, startPoint y: 370, endPoint x: 310, endPoint y: 380, distance: 48.4
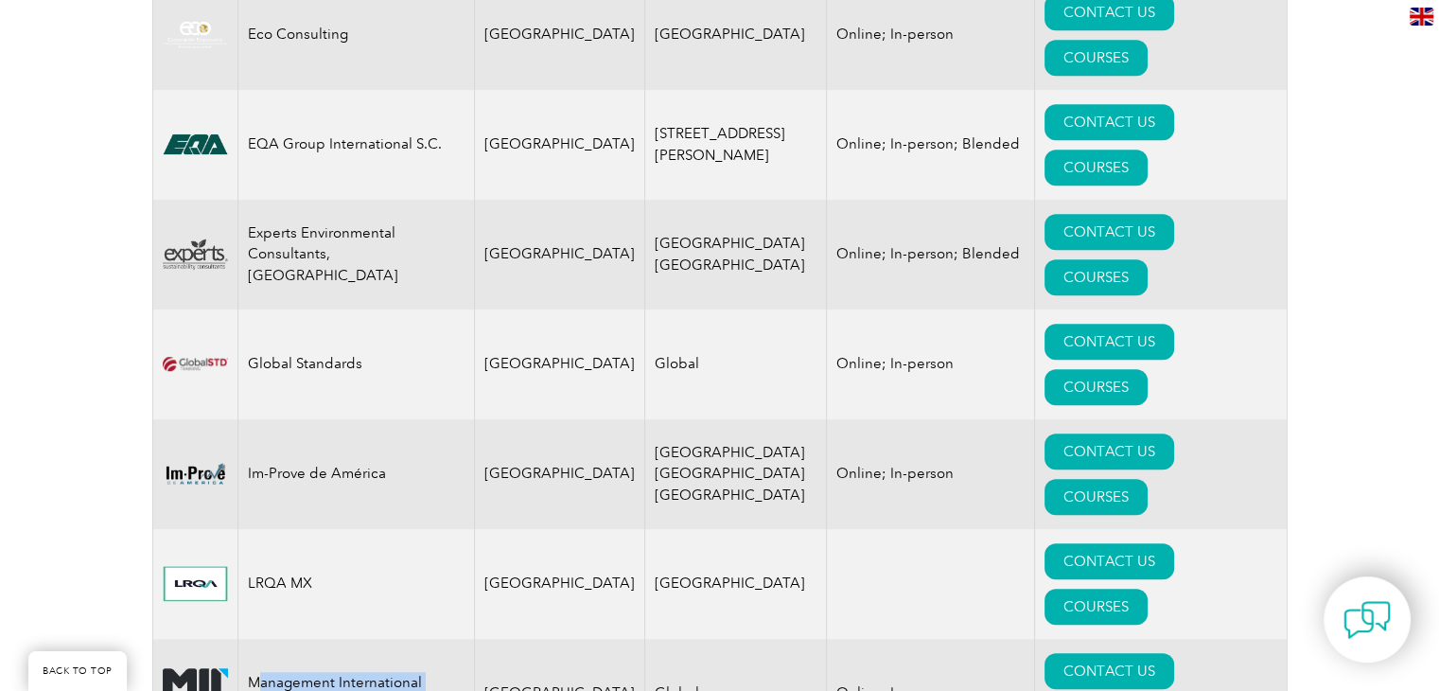
click at [310, 639] on td "Management International Register" at bounding box center [356, 694] width 237 height 110
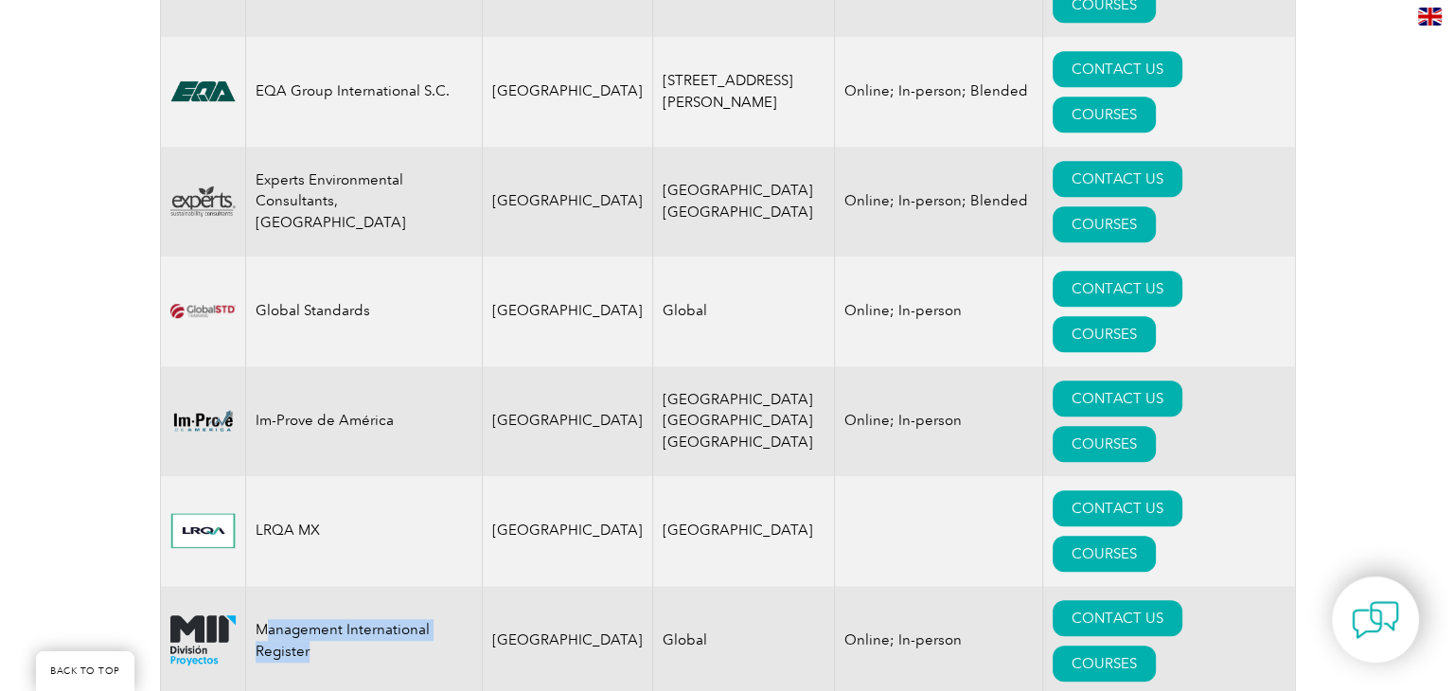
scroll to position [1325, 0]
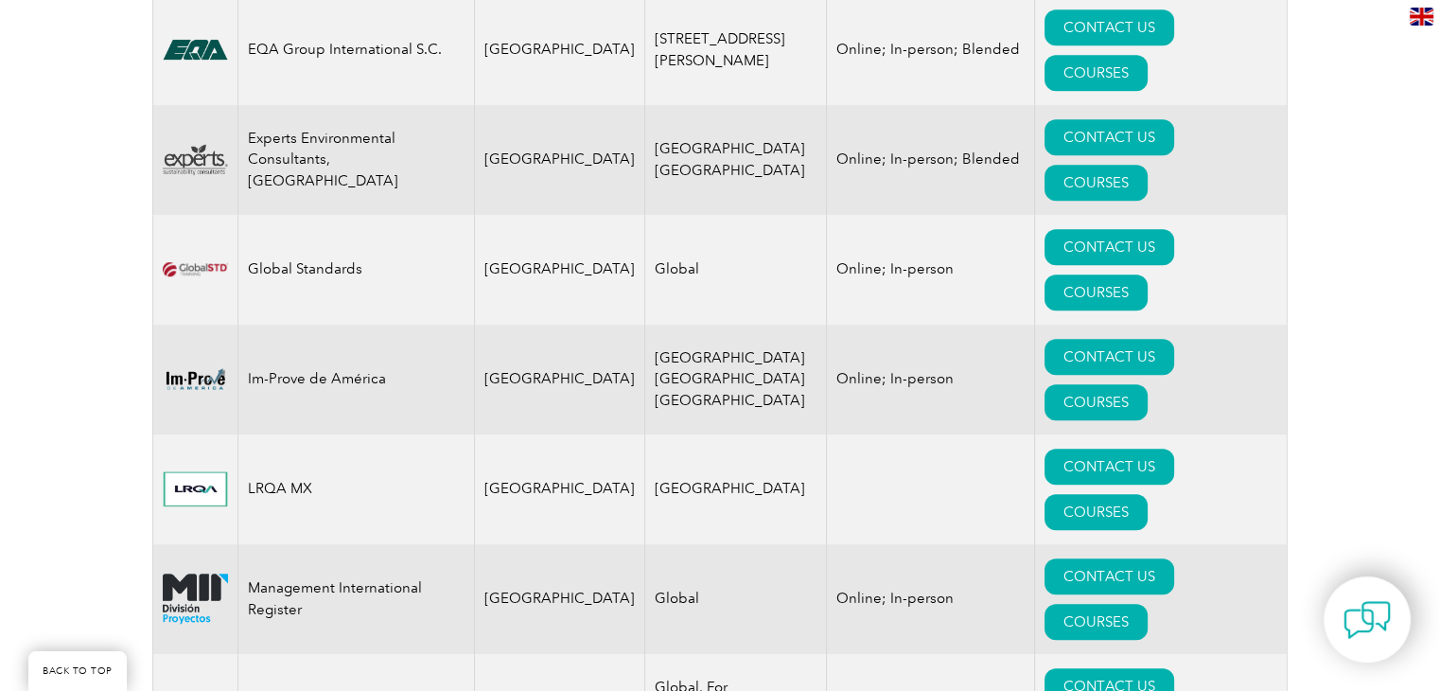
click at [144, 484] on div "Exemplar Global proudly works with a global network of training providers, cons…" at bounding box center [719, 31] width 1439 height 1876
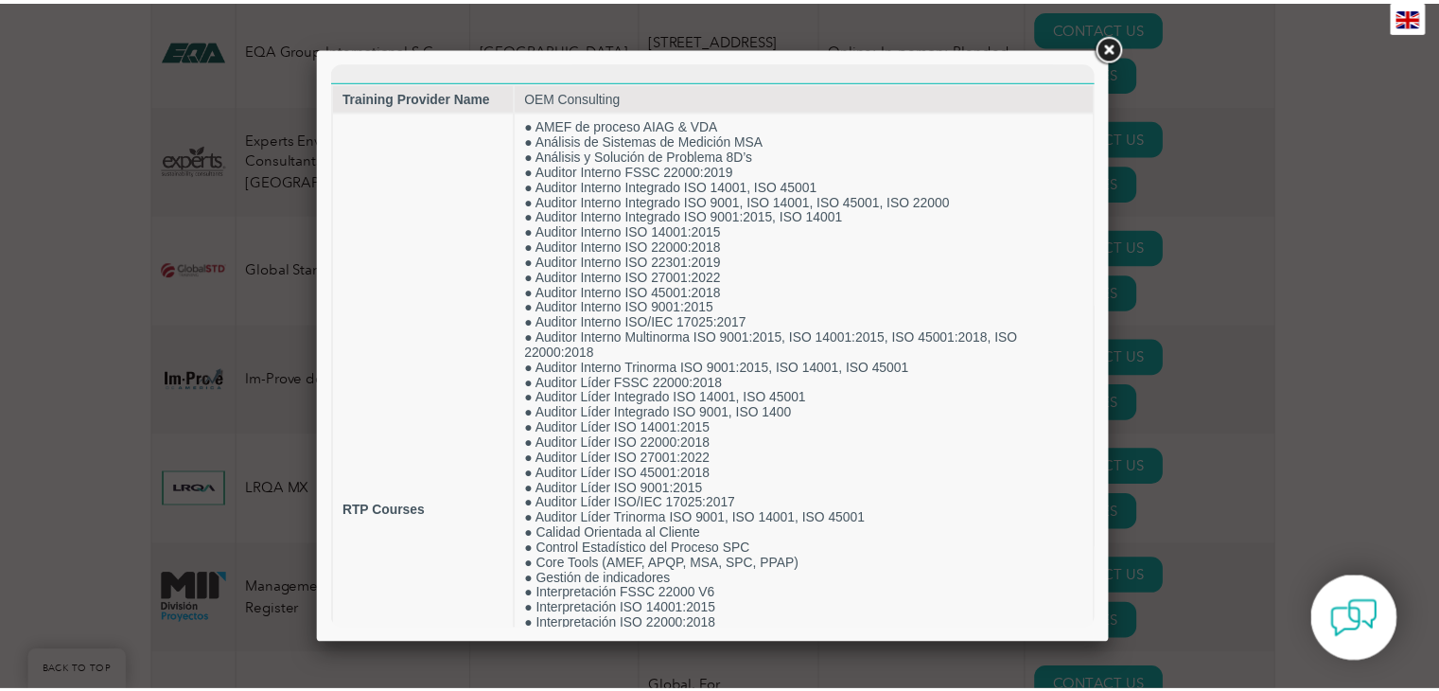
scroll to position [0, 0]
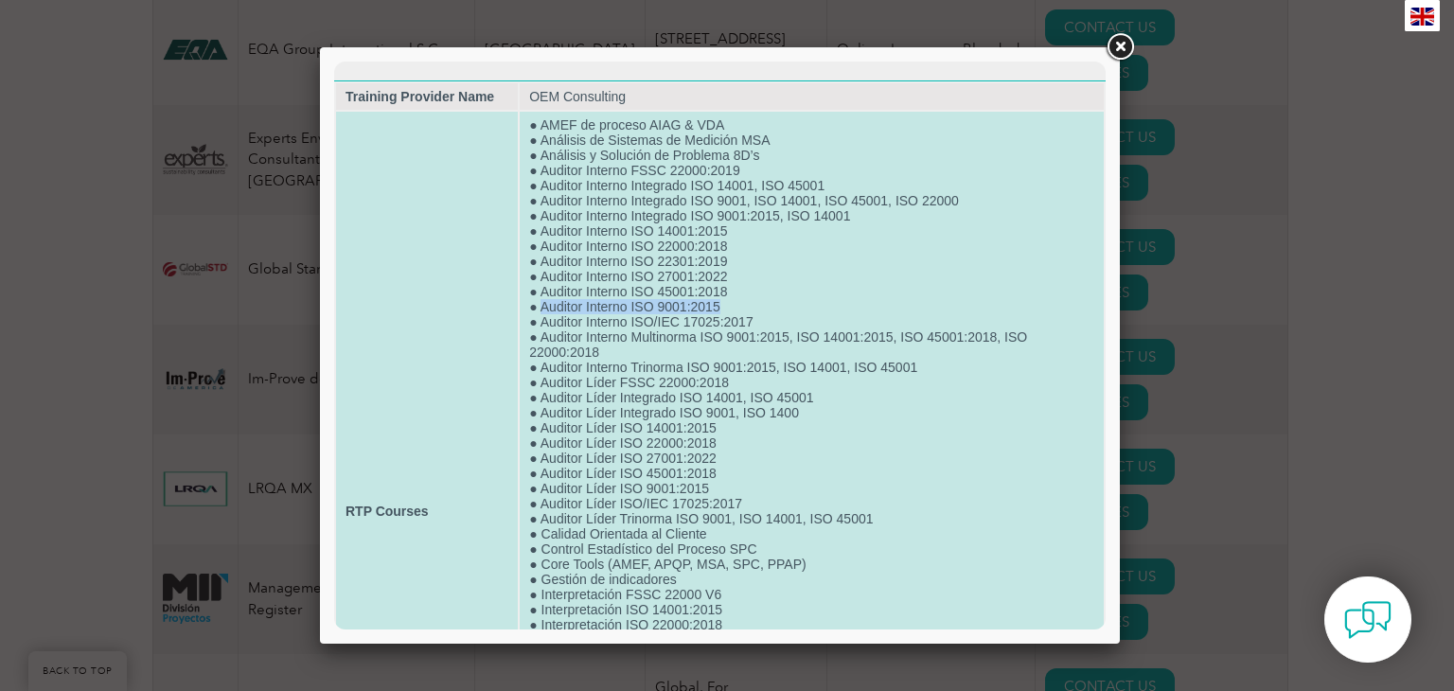
drag, startPoint x: 538, startPoint y: 315, endPoint x: 743, endPoint y: 318, distance: 204.4
click at [743, 318] on td "● AMEF de proceso AIAG & VDA ● Análisis de Sistemas de Medición MSA ● Análisis …" at bounding box center [812, 511] width 584 height 799
drag, startPoint x: 529, startPoint y: 505, endPoint x: 713, endPoint y: 508, distance: 183.6
click at [713, 508] on td "● AMEF de proceso AIAG & VDA ● Análisis de Sistemas de Medición MSA ● Análisis …" at bounding box center [812, 511] width 584 height 799
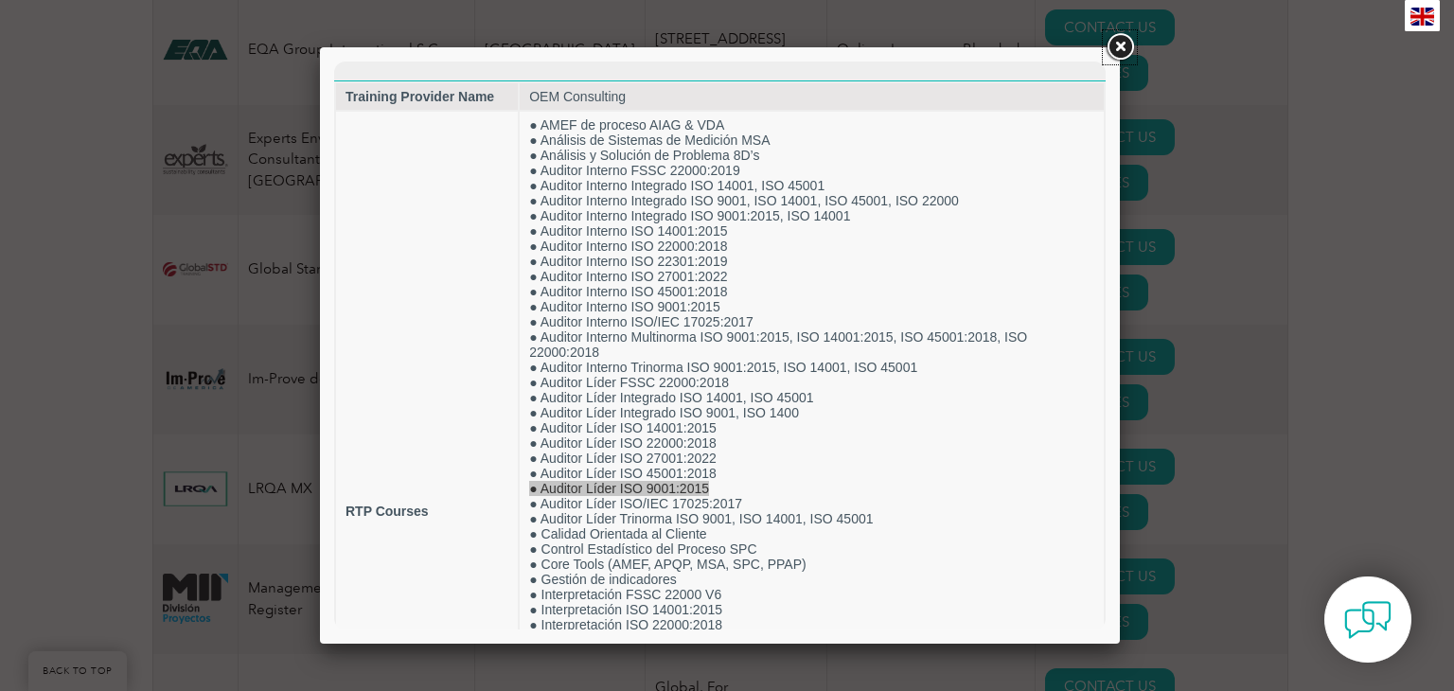
click at [1120, 46] on link at bounding box center [1119, 47] width 34 height 34
